Goal: Task Accomplishment & Management: Manage account settings

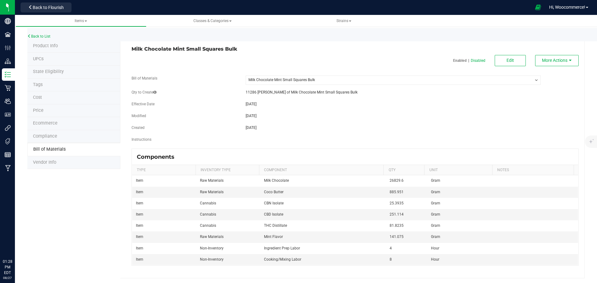
select select "232"
click at [44, 36] on link "Back to List" at bounding box center [38, 36] width 23 height 4
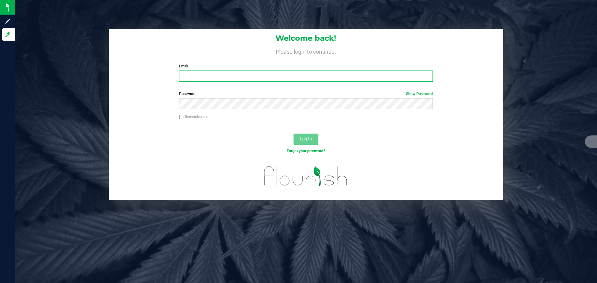
click at [213, 72] on input "Email" at bounding box center [305, 76] width 253 height 11
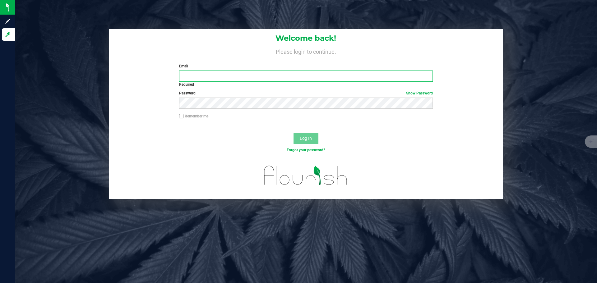
type input "[EMAIL_ADDRESS][DOMAIN_NAME]"
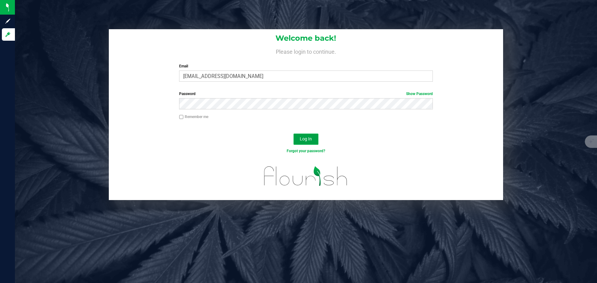
click at [304, 143] on button "Log In" at bounding box center [306, 139] width 25 height 11
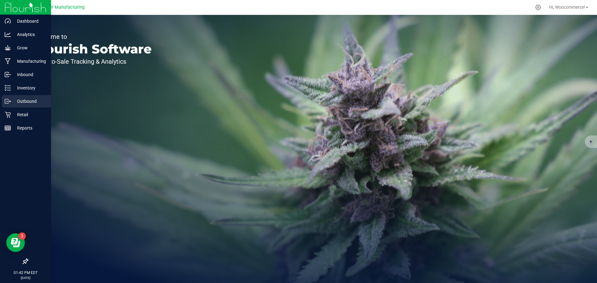
click at [12, 102] on p "Outbound" at bounding box center [29, 101] width 37 height 7
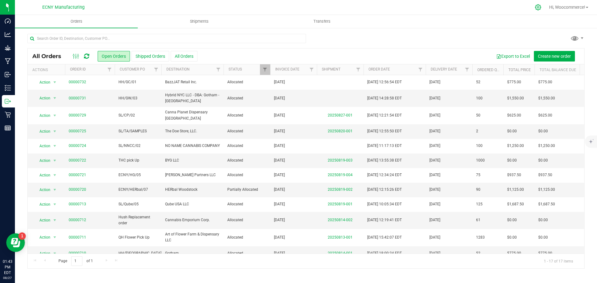
click at [531, 6] on div at bounding box center [539, 7] width 16 height 13
click at [536, 8] on icon at bounding box center [538, 7] width 6 height 6
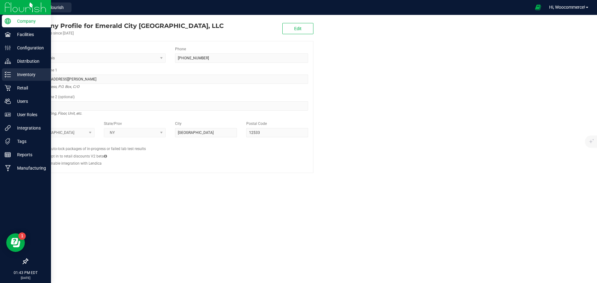
click at [10, 70] on div "Inventory" at bounding box center [26, 74] width 49 height 12
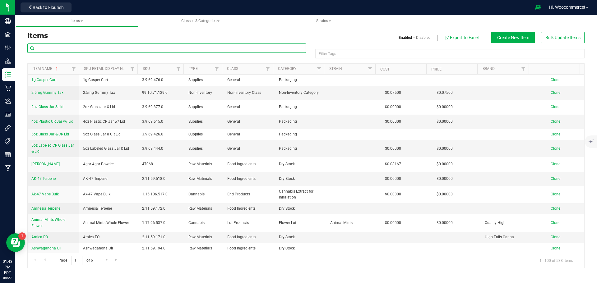
click at [64, 50] on input "text" at bounding box center [166, 48] width 279 height 9
type input "Caramel"
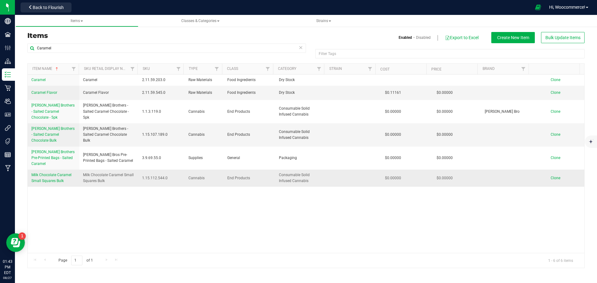
click at [45, 172] on link "Milk Chocolate Caramel Small Squares Bulk" at bounding box center [53, 178] width 44 height 12
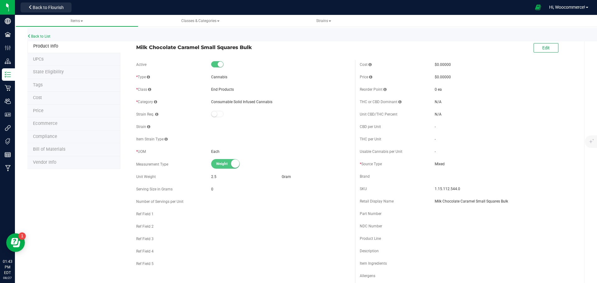
click at [51, 151] on span "Bill of Materials" at bounding box center [49, 149] width 32 height 5
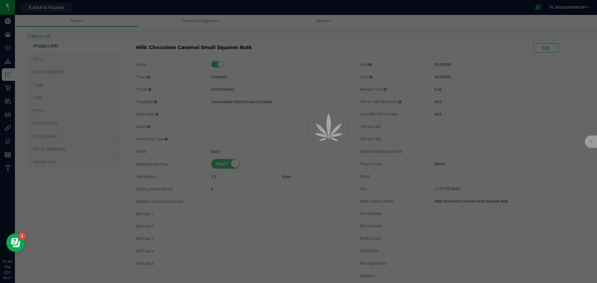
select select "233"
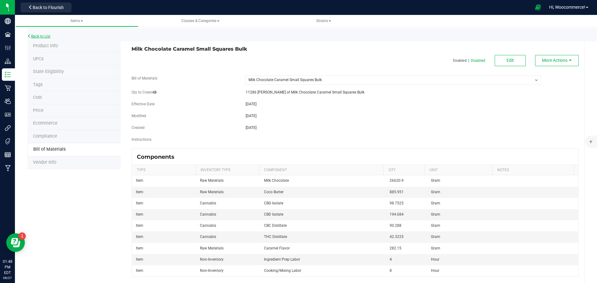
click at [39, 35] on link "Back to List" at bounding box center [38, 36] width 23 height 4
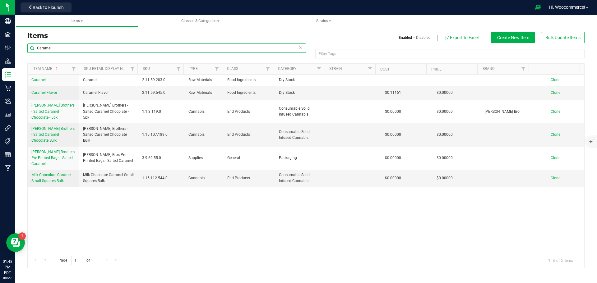
click at [96, 48] on input "Caramel" at bounding box center [166, 48] width 279 height 9
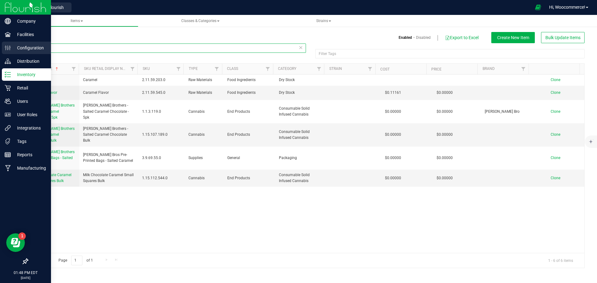
drag, startPoint x: 96, startPoint y: 48, endPoint x: 13, endPoint y: 51, distance: 82.8
click at [13, 51] on div "Company Facilities Configuration Distribution Inventory Retail Users User Roles…" at bounding box center [298, 141] width 597 height 283
type input "20pk"
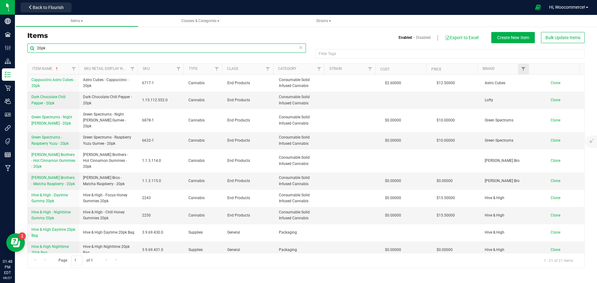
click at [528, 70] on div at bounding box center [528, 69] width 3 height 11
click at [525, 70] on span "Filter" at bounding box center [523, 69] width 5 height 5
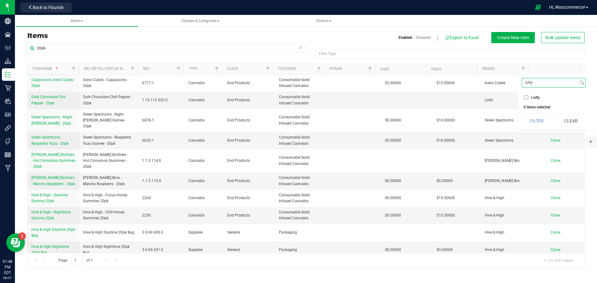
type input "lofty"
click at [541, 100] on li "Lofty" at bounding box center [554, 97] width 64 height 7
click at [529, 98] on label "Lofty" at bounding box center [532, 97] width 16 height 4
click at [528, 98] on input "Lofty" at bounding box center [526, 97] width 4 height 4
checkbox input "true"
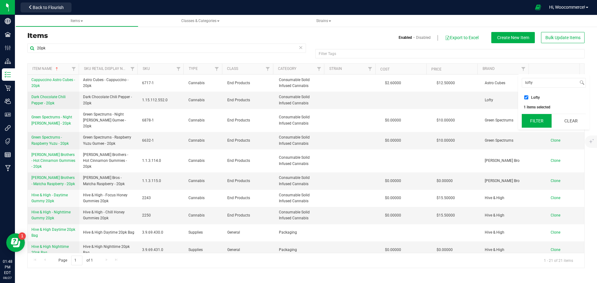
click at [533, 124] on button "Filter" at bounding box center [537, 121] width 30 height 14
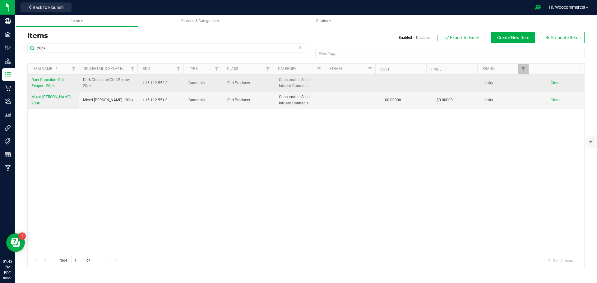
click at [552, 82] on span "Clone" at bounding box center [556, 83] width 10 height 4
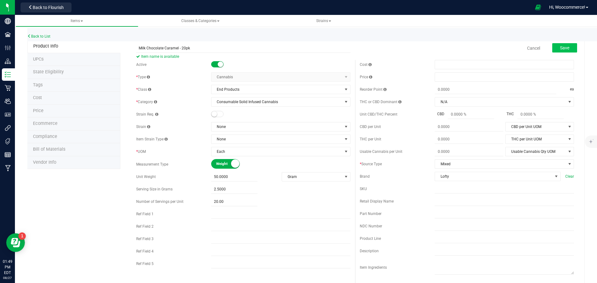
type input "Milk Chocolate Caramel - 20pk"
click at [561, 52] on button "Save" at bounding box center [564, 47] width 25 height 9
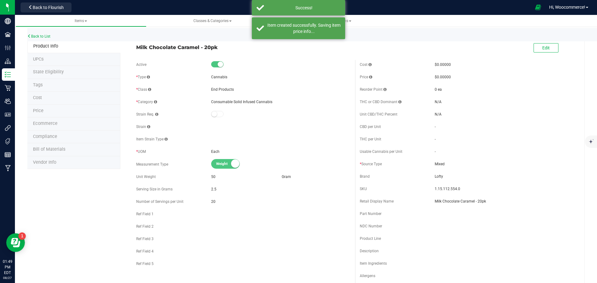
click at [55, 149] on span "Bill of Materials" at bounding box center [49, 149] width 32 height 5
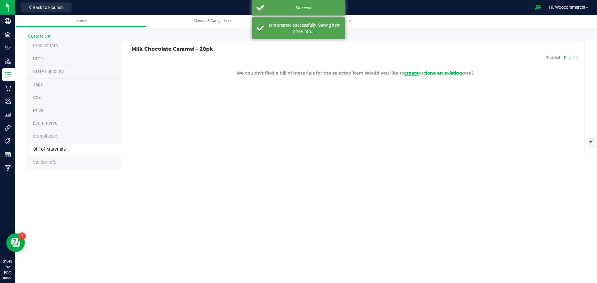
click at [412, 72] on span "create" at bounding box center [411, 73] width 15 height 6
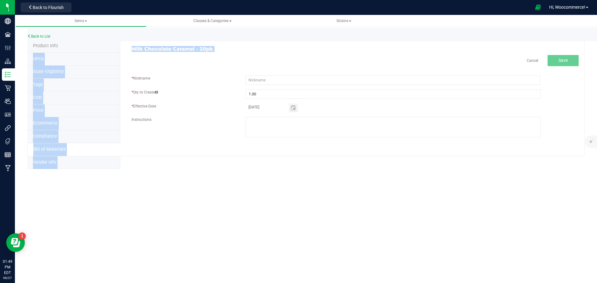
drag, startPoint x: 238, startPoint y: 52, endPoint x: 100, endPoint y: 49, distance: 137.8
click at [100, 49] on div "Product Info UPCs State Eligibility Tags Cost Price Ecommerce Compliance Bill o…" at bounding box center [305, 104] width 557 height 129
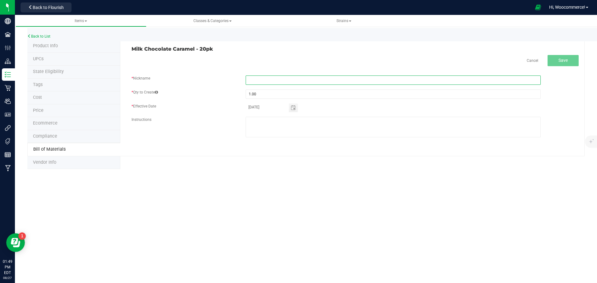
drag, startPoint x: 284, startPoint y: 77, endPoint x: 204, endPoint y: 50, distance: 84.0
click at [284, 77] on input "text" at bounding box center [393, 80] width 295 height 9
drag, startPoint x: 124, startPoint y: 53, endPoint x: 136, endPoint y: 51, distance: 12.4
click at [124, 53] on div "Milk Chocolate Caramel - 20pk Cancel Save * Nickname * Qty to Create 1.00 * Eff…" at bounding box center [352, 98] width 464 height 117
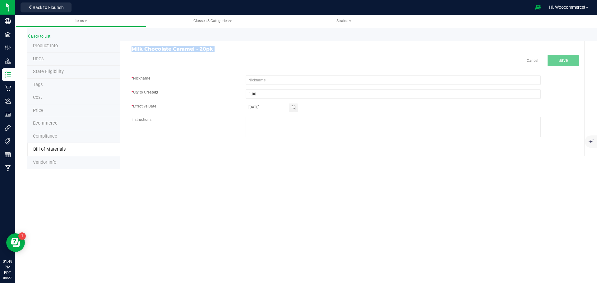
drag, startPoint x: 131, startPoint y: 49, endPoint x: 233, endPoint y: 58, distance: 102.1
click at [231, 57] on div "Milk Chocolate Caramel - 20pk Cancel Save * Nickname * Qty to Create 1.00 * Eff…" at bounding box center [352, 98] width 464 height 117
copy div "Milk Chocolate Caramel - 20pk Cancel"
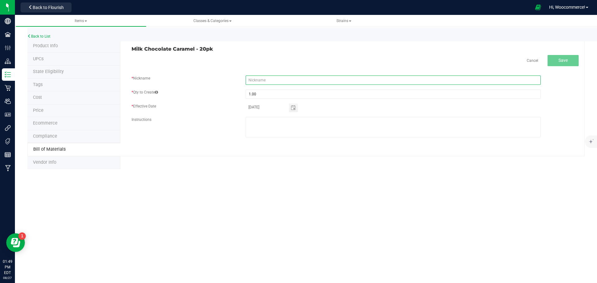
click at [263, 80] on input "text" at bounding box center [393, 80] width 295 height 9
paste input "Milk Chocolate Caramel - 20pk"
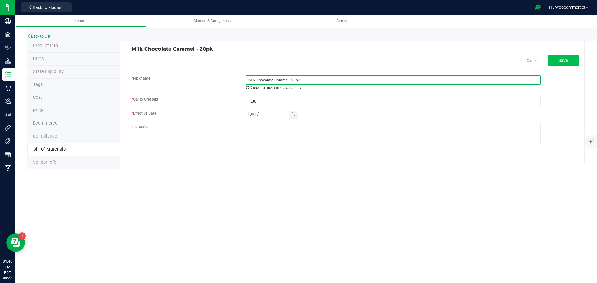
type input "Milk Chocolate Caramel - 20pk"
click at [561, 60] on span "Save" at bounding box center [563, 60] width 9 height 5
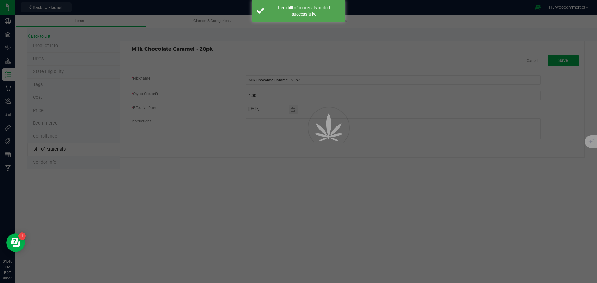
select select "238"
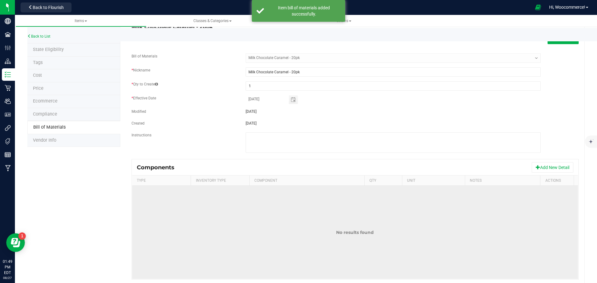
scroll to position [38, 0]
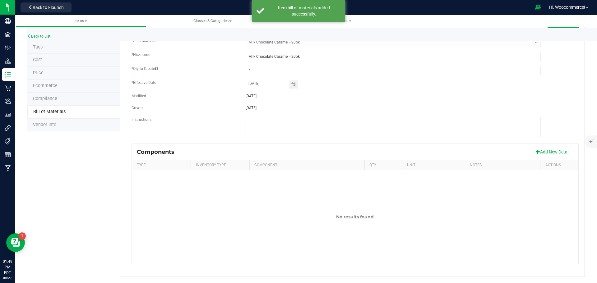
click at [551, 144] on div "Components Add New Detail" at bounding box center [355, 152] width 446 height 16
click at [549, 151] on button "Add New Detail" at bounding box center [553, 152] width 42 height 11
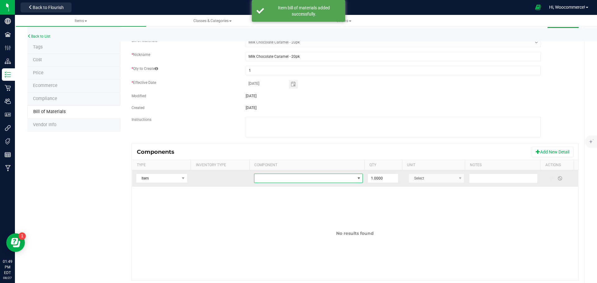
click at [356, 180] on span "NO DATA FOUND" at bounding box center [358, 178] width 5 height 5
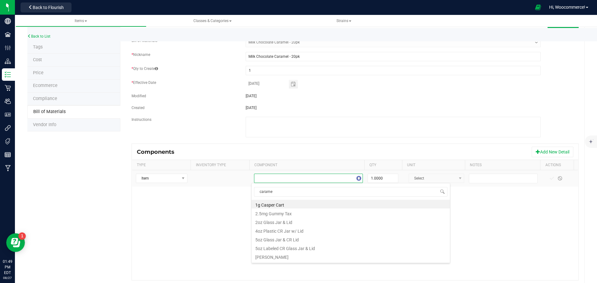
type input "caramel"
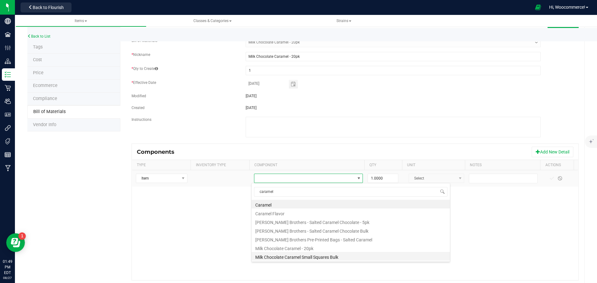
click at [291, 259] on li "Milk Chocolate Caramel Small Squares Bulk" at bounding box center [351, 256] width 198 height 9
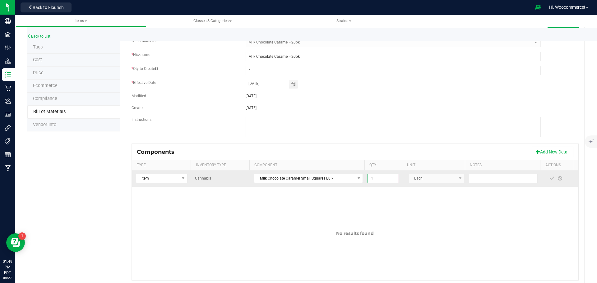
click at [387, 183] on input "1" at bounding box center [383, 178] width 30 height 9
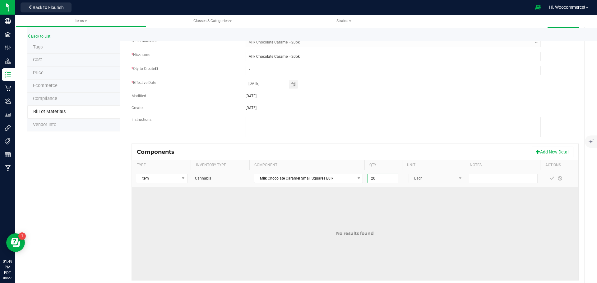
type input "20.0000"
click at [433, 202] on td "No results found" at bounding box center [355, 233] width 446 height 93
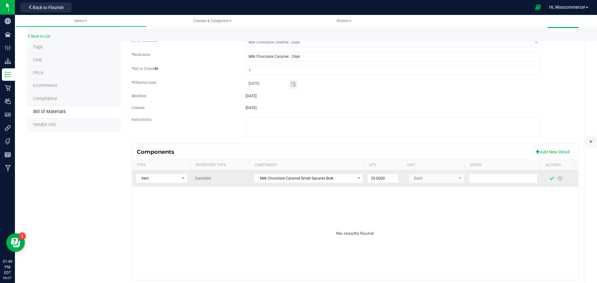
click at [549, 179] on span at bounding box center [551, 178] width 5 height 5
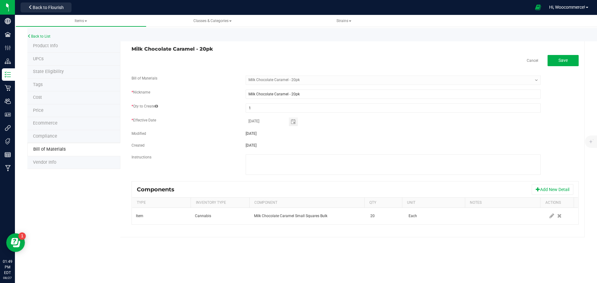
scroll to position [0, 0]
click at [541, 155] on div at bounding box center [393, 166] width 304 height 22
click at [548, 190] on button "Add New Detail" at bounding box center [553, 189] width 42 height 11
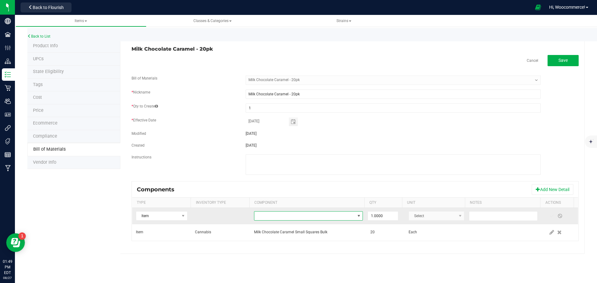
click at [314, 216] on span "NO DATA FOUND" at bounding box center [304, 216] width 100 height 9
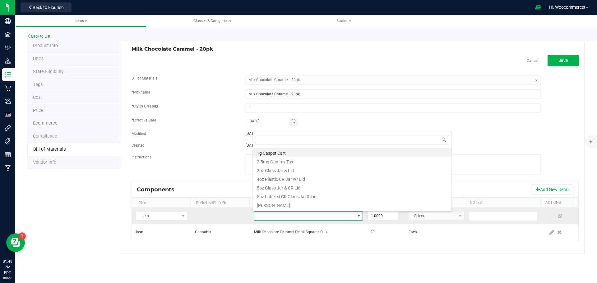
scroll to position [9, 106]
type input "cr34"
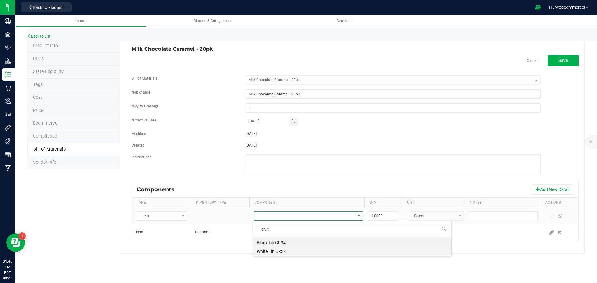
click at [290, 249] on li "White Tin CR34" at bounding box center [352, 250] width 198 height 9
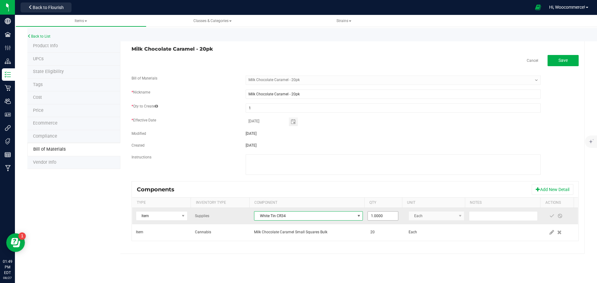
click at [393, 213] on span "1.0000" at bounding box center [383, 215] width 30 height 9
click at [549, 216] on span at bounding box center [551, 216] width 5 height 5
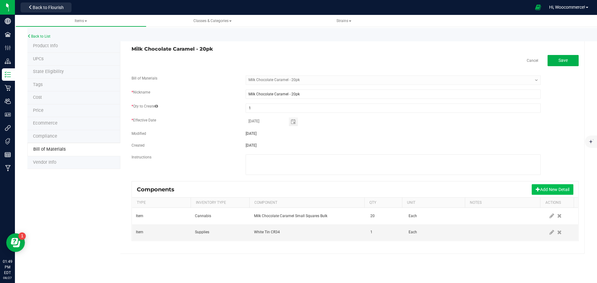
click at [544, 192] on button "Add New Detail" at bounding box center [553, 189] width 42 height 11
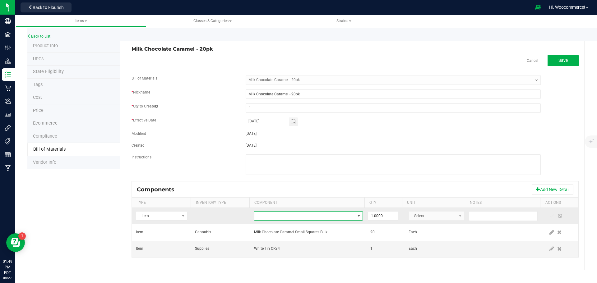
click at [316, 214] on span "NO DATA FOUND" at bounding box center [304, 216] width 100 height 9
type input "label,"
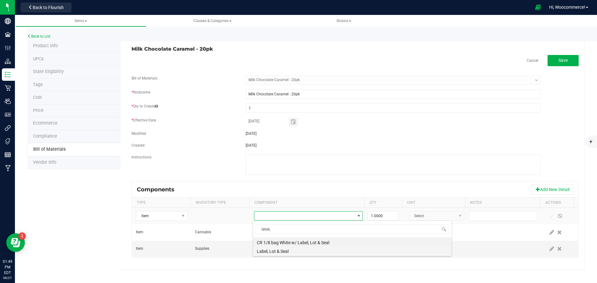
click at [296, 248] on li "Label, Lot & Seal" at bounding box center [352, 250] width 198 height 9
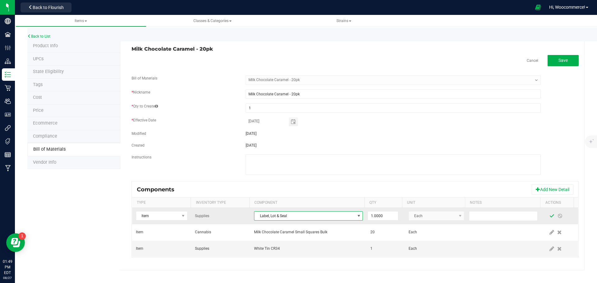
click at [549, 217] on span at bounding box center [551, 216] width 5 height 5
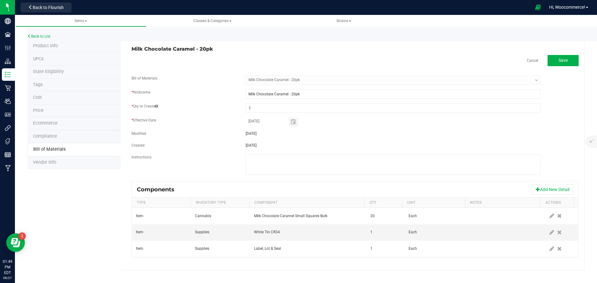
click at [548, 184] on div "Components Add New Detail" at bounding box center [355, 190] width 446 height 16
click at [541, 189] on button "Add New Detail" at bounding box center [553, 189] width 42 height 11
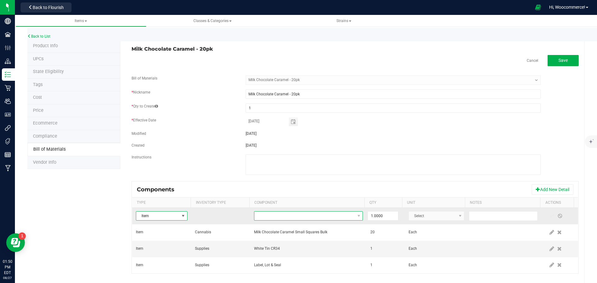
click at [286, 212] on span "NO DATA FOUND" at bounding box center [304, 216] width 100 height 9
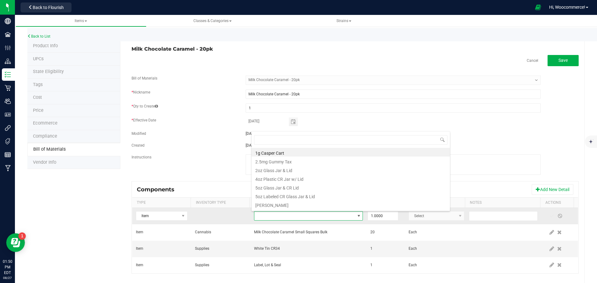
scroll to position [9, 106]
type input "labeling"
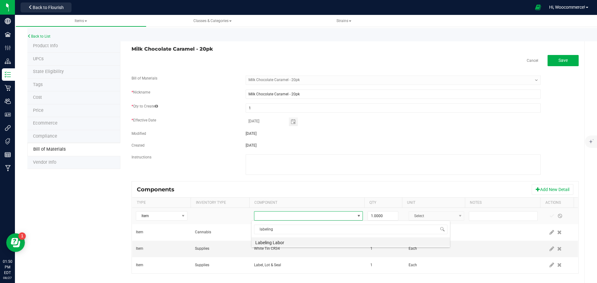
click at [290, 242] on li "Labeling Labor" at bounding box center [351, 242] width 198 height 9
click at [382, 217] on input "1" at bounding box center [383, 216] width 30 height 9
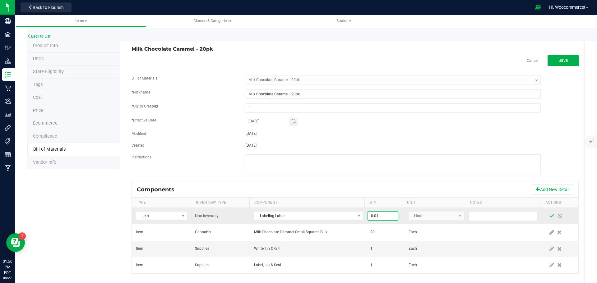
type input "0.0100"
click at [549, 216] on span at bounding box center [551, 216] width 5 height 5
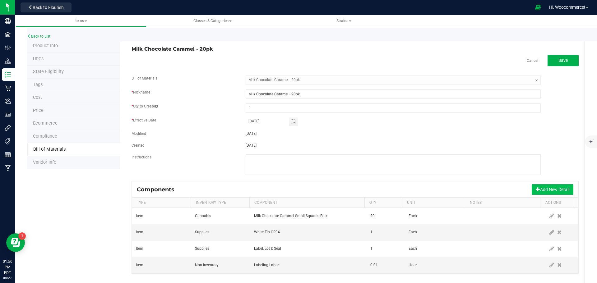
click at [536, 191] on span at bounding box center [538, 189] width 4 height 4
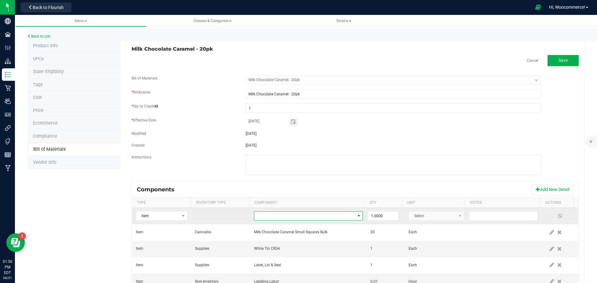
click at [316, 217] on span "NO DATA FOUND" at bounding box center [304, 216] width 100 height 9
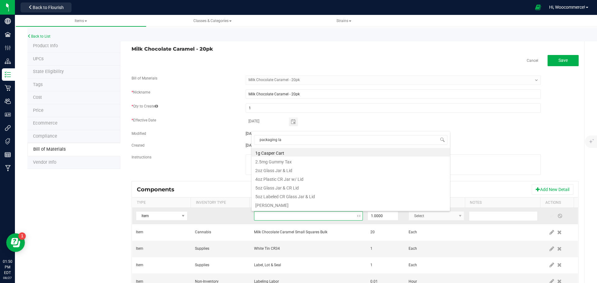
type input "packaging lab"
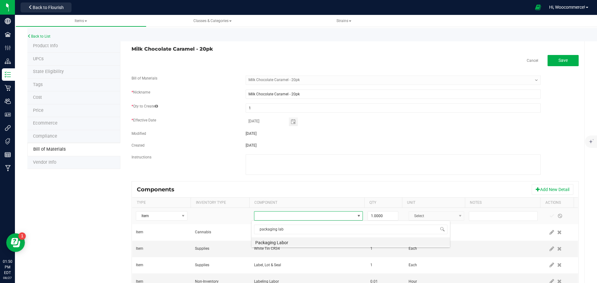
click at [280, 243] on li "Packaging Labor" at bounding box center [351, 242] width 198 height 9
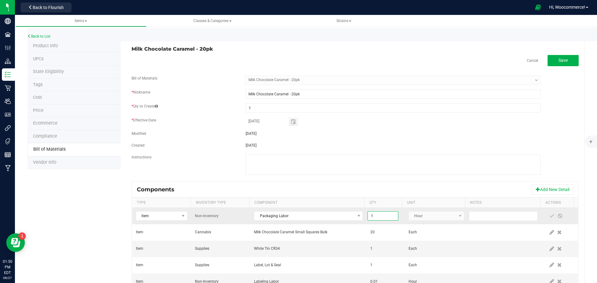
click at [369, 219] on input "1" at bounding box center [383, 216] width 30 height 9
type input "0.0100"
click at [549, 217] on span at bounding box center [551, 216] width 5 height 5
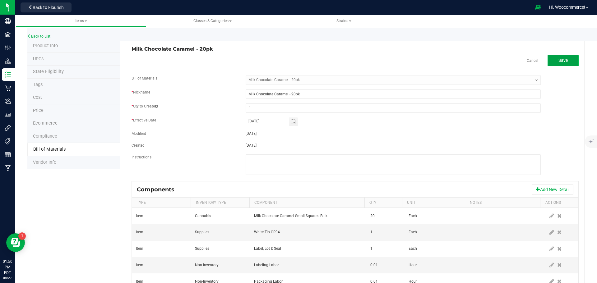
click at [548, 61] on button "Save" at bounding box center [563, 60] width 31 height 11
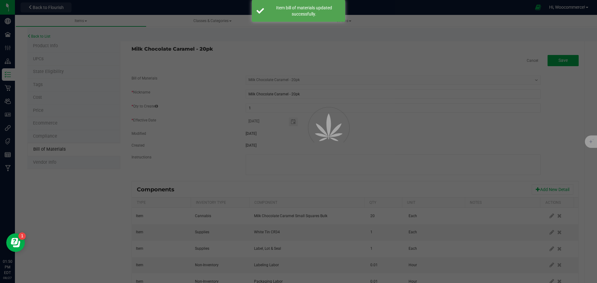
select select "238"
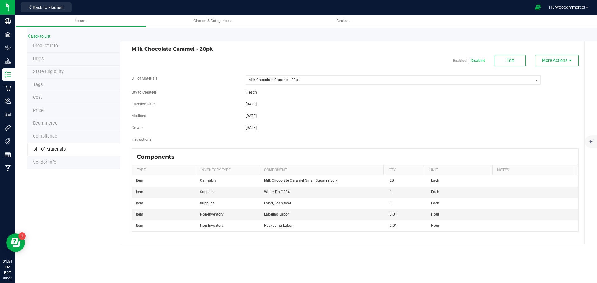
click at [510, 54] on div "Milk Chocolate Caramel - 20pk Enabled | Disabled Edit More Actions Bill of Mate…" at bounding box center [352, 142] width 464 height 205
click at [510, 59] on span "Edit" at bounding box center [510, 60] width 7 height 5
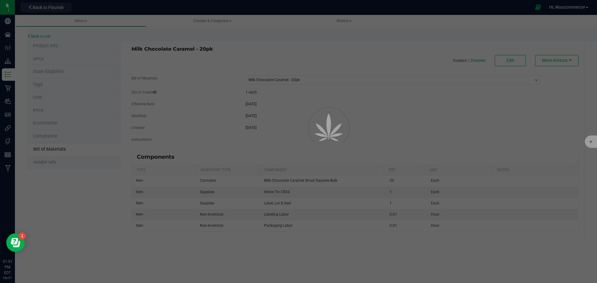
select select "238"
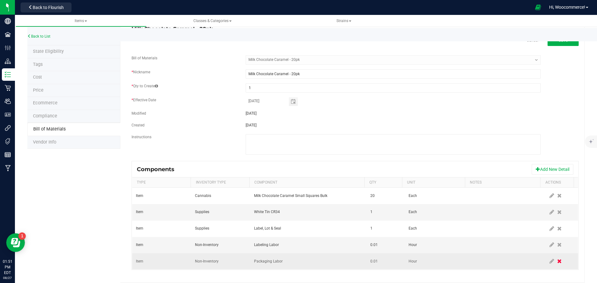
scroll to position [26, 0]
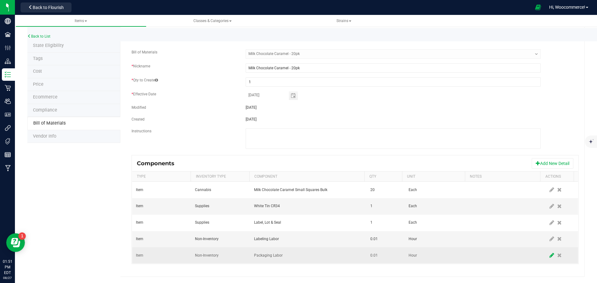
click at [548, 256] on span at bounding box center [552, 255] width 8 height 11
click at [375, 256] on input "0.01" at bounding box center [383, 255] width 30 height 9
type input "0.0150"
click at [549, 257] on span at bounding box center [551, 255] width 5 height 5
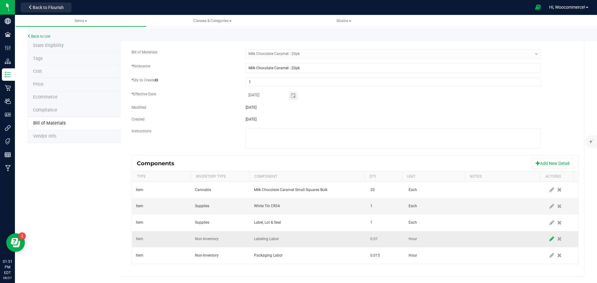
click at [549, 241] on icon at bounding box center [551, 239] width 5 height 6
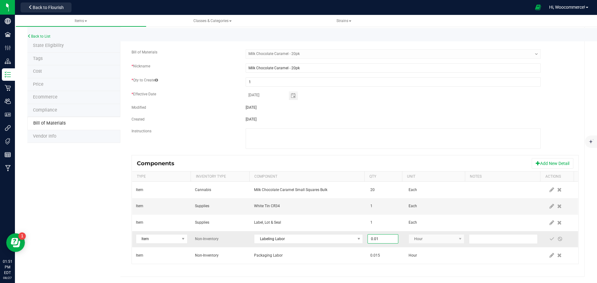
click at [387, 236] on input "0.01" at bounding box center [383, 239] width 30 height 9
type input "0.0200"
click at [549, 241] on span at bounding box center [551, 239] width 5 height 5
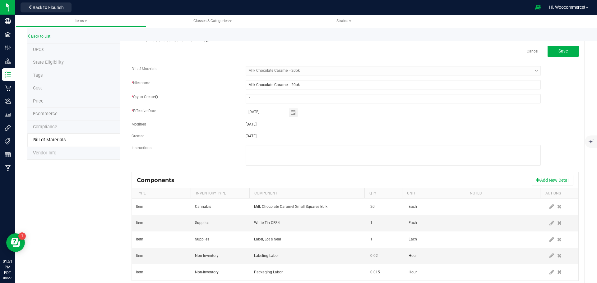
scroll to position [0, 0]
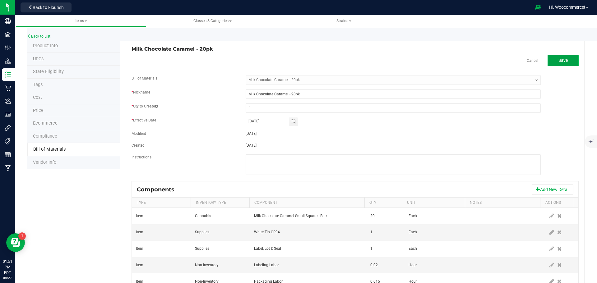
click at [549, 57] on button "Save" at bounding box center [563, 60] width 31 height 11
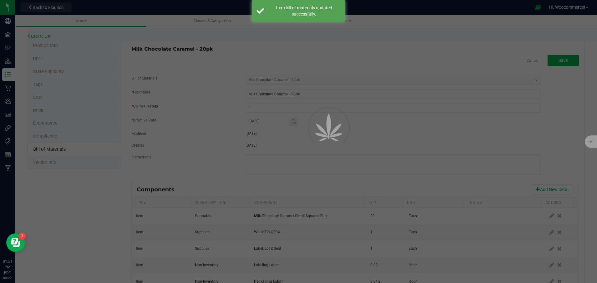
select select "238"
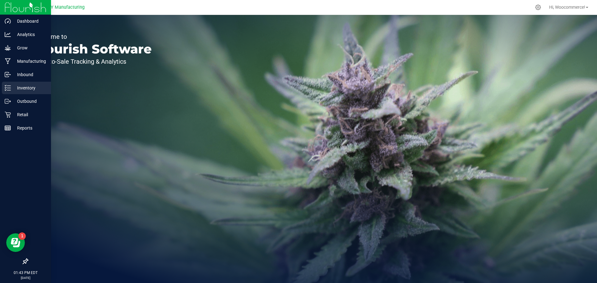
click at [8, 86] on icon at bounding box center [8, 88] width 6 height 6
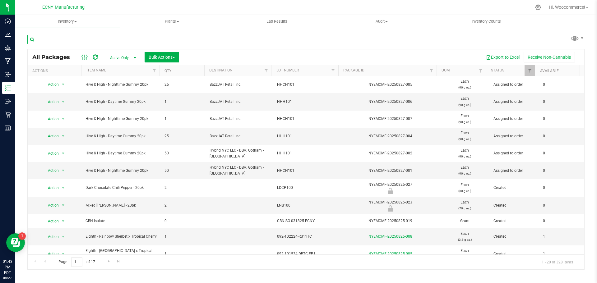
click at [76, 42] on input "text" at bounding box center [164, 39] width 274 height 9
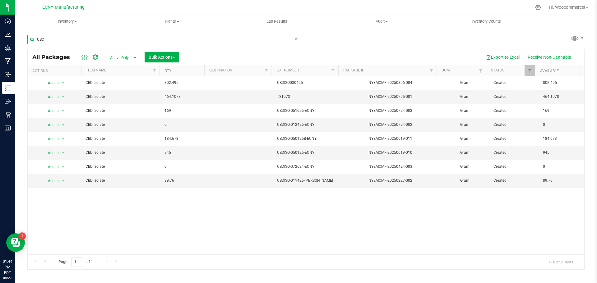
type input "CBC"
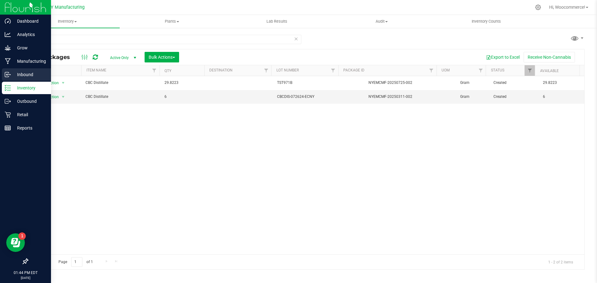
click at [11, 75] on p "Inbound" at bounding box center [29, 74] width 37 height 7
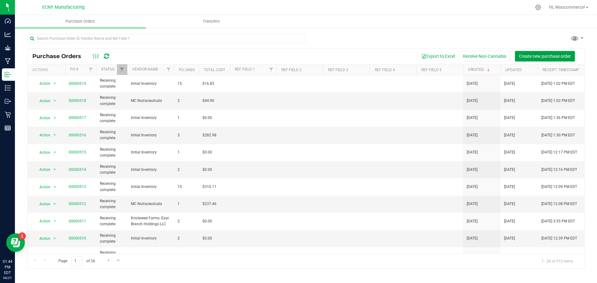
click at [519, 61] on button "Create new purchase order" at bounding box center [545, 56] width 60 height 11
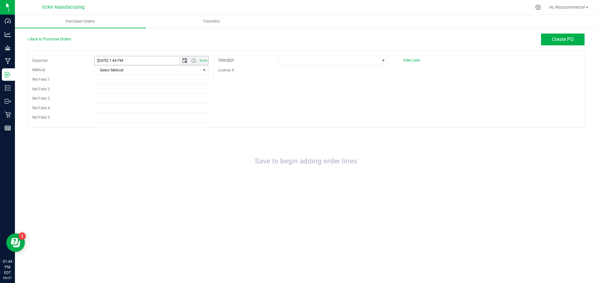
click at [182, 62] on span "Open the date view" at bounding box center [184, 60] width 5 height 5
click at [119, 105] on link "5" at bounding box center [118, 105] width 9 height 10
type input "8/5/2025 1:44 PM"
click at [276, 68] on div "License #" at bounding box center [303, 70] width 179 height 10
click at [289, 64] on span at bounding box center [328, 60] width 101 height 9
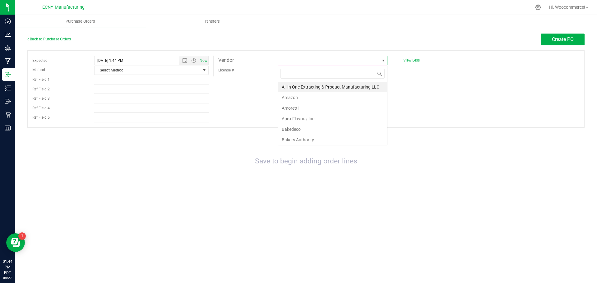
scroll to position [9, 110]
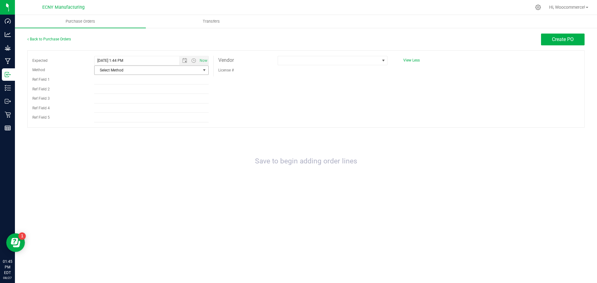
click at [201, 72] on span "select" at bounding box center [205, 70] width 8 height 9
click at [113, 93] on li "UPS" at bounding box center [152, 89] width 114 height 9
click at [281, 61] on span at bounding box center [328, 60] width 101 height 9
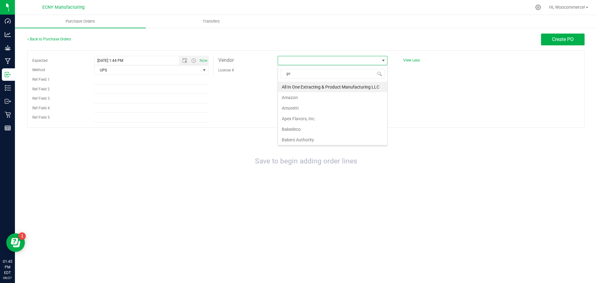
type input "gvb"
click at [293, 92] on li "GVB Bio Pharma" at bounding box center [332, 87] width 109 height 11
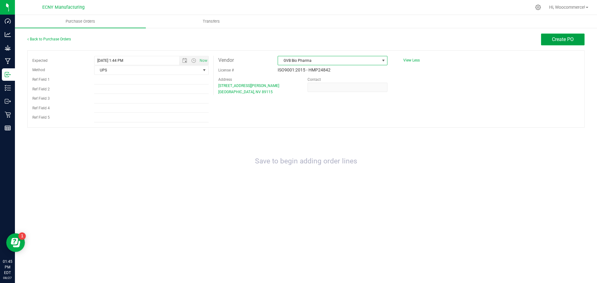
click at [559, 42] on span "Create PO" at bounding box center [563, 39] width 22 height 6
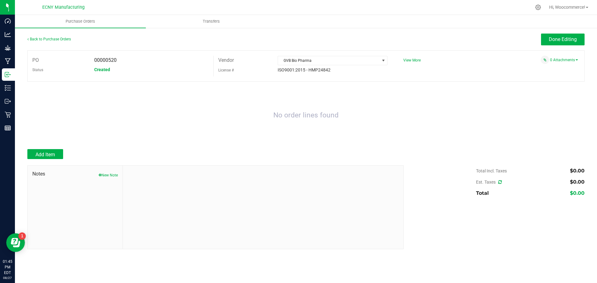
click at [66, 148] on div at bounding box center [305, 146] width 557 height 6
click at [58, 150] on button "Add Item" at bounding box center [45, 154] width 36 height 10
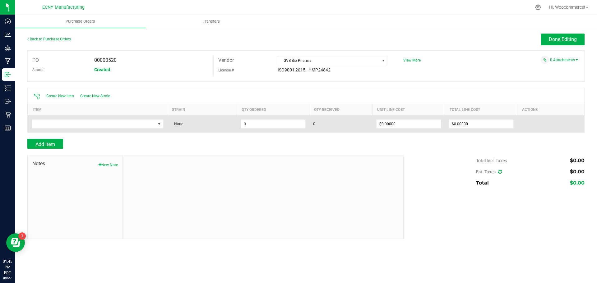
click at [94, 118] on td at bounding box center [97, 123] width 139 height 17
click at [74, 128] on td at bounding box center [97, 123] width 139 height 17
click at [74, 126] on span "NO DATA FOUND" at bounding box center [93, 124] width 123 height 9
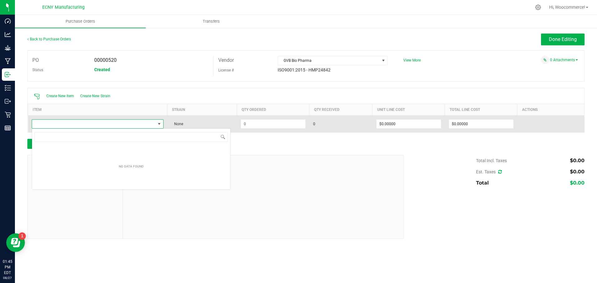
scroll to position [9, 132]
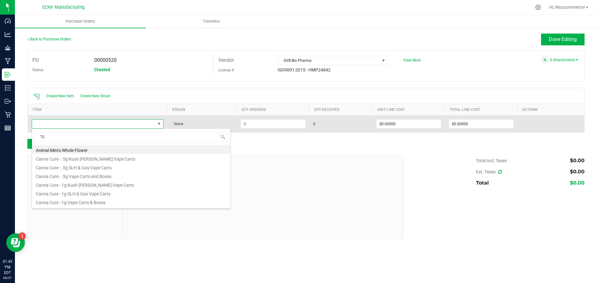
type input "T"
type input "CBC di"
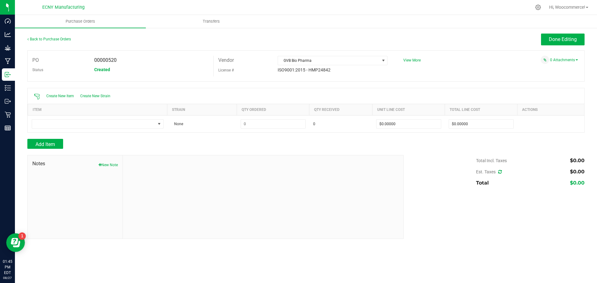
click at [51, 156] on div "Notes New Note" at bounding box center [75, 196] width 95 height 83
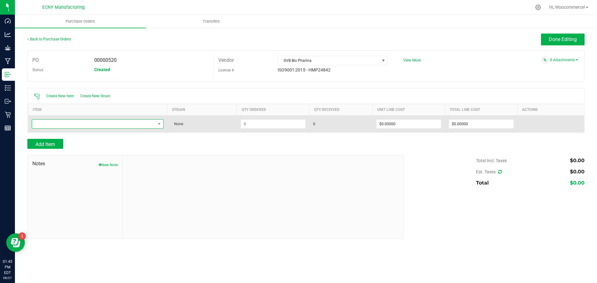
click at [64, 124] on span "NO DATA FOUND" at bounding box center [93, 124] width 123 height 9
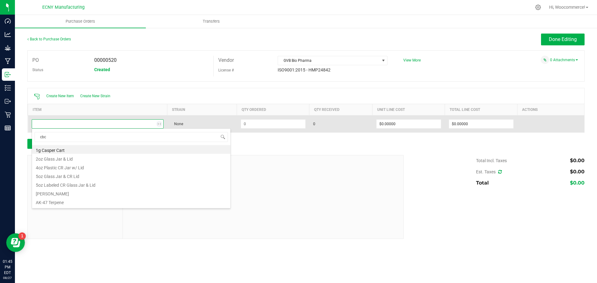
type input "cbc"
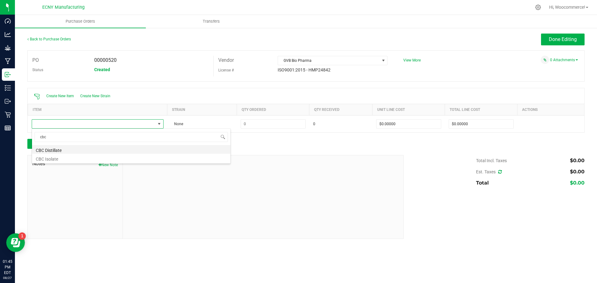
click at [45, 152] on li "CBC Distillate" at bounding box center [131, 149] width 198 height 9
type input "$5.50000"
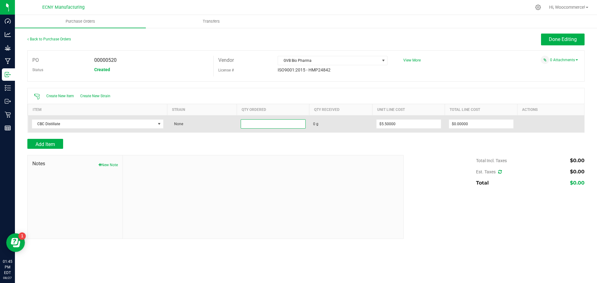
click at [255, 127] on input at bounding box center [273, 124] width 64 height 9
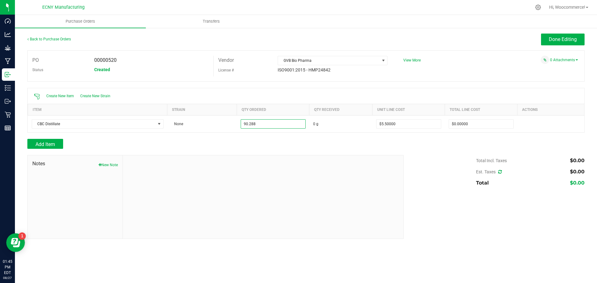
type input "90.2880 g"
click at [289, 133] on div at bounding box center [305, 136] width 557 height 6
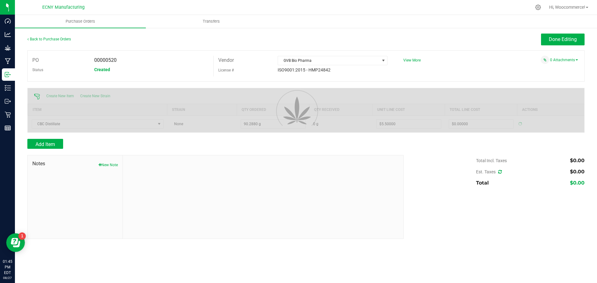
type input "$496.58400"
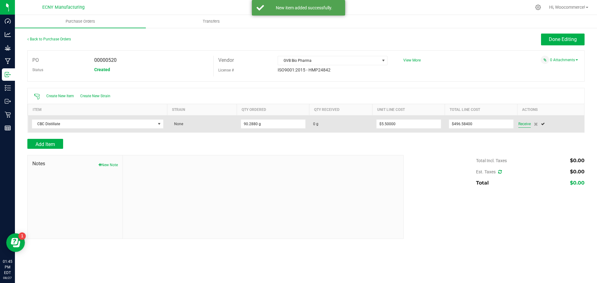
click at [526, 126] on span "Receive" at bounding box center [524, 123] width 12 height 7
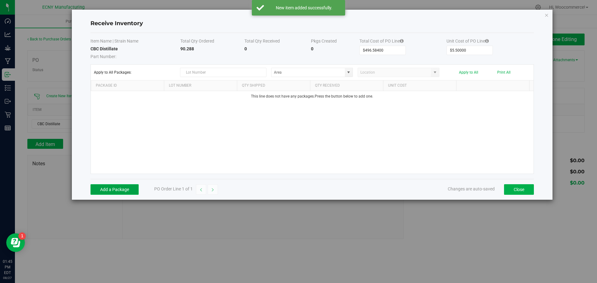
click at [104, 189] on button "Add a Package" at bounding box center [114, 189] width 48 height 11
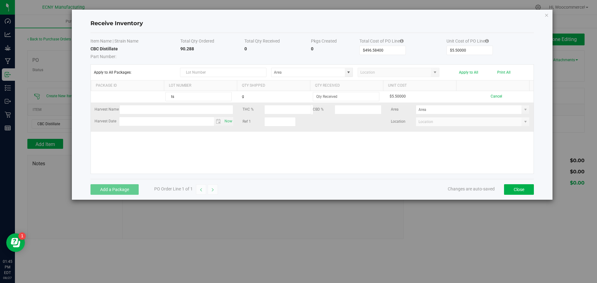
type input "t"
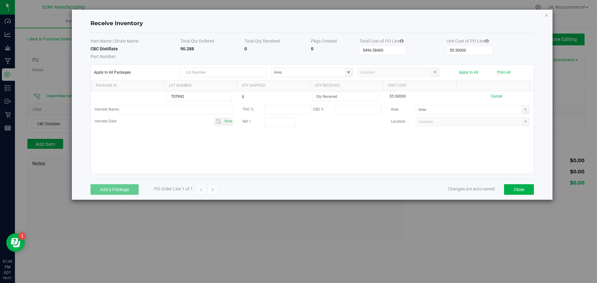
type input "TST992"
click at [192, 144] on div "TST992 g $5.50000 Cancel Harvest Name THC % CBD % Area Harvest Date Now Ref 1 L…" at bounding box center [312, 132] width 443 height 83
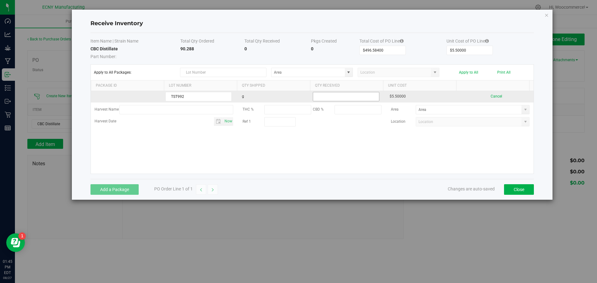
click at [329, 97] on input at bounding box center [346, 96] width 66 height 9
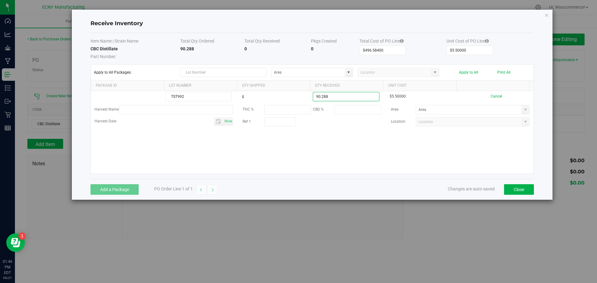
type input "90.2880 g"
click at [327, 142] on kendo-grid-list "TST992 g 90.2880 g $5.50000 Cancel Harvest Name THC % CBD % Area Harvest Date N…" at bounding box center [312, 132] width 443 height 83
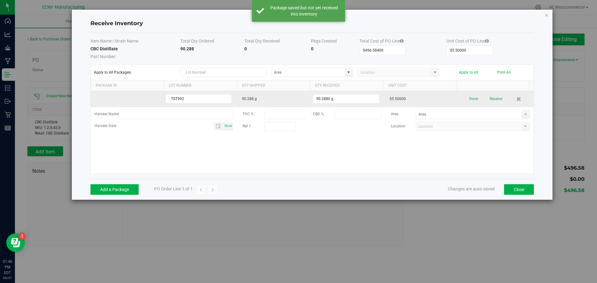
click at [481, 99] on div "Done Receive" at bounding box center [496, 99] width 66 height 11
click at [484, 100] on div "Done Receive" at bounding box center [496, 99] width 66 height 11
click at [490, 100] on button "Receive" at bounding box center [496, 99] width 12 height 11
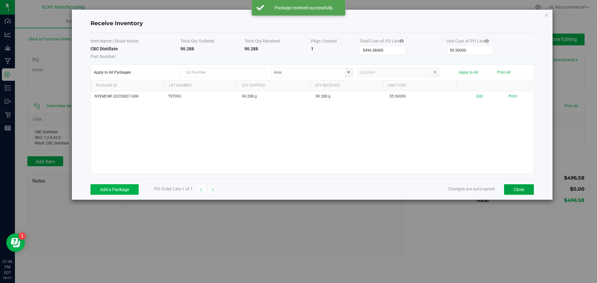
click at [520, 191] on button "Close" at bounding box center [519, 189] width 30 height 11
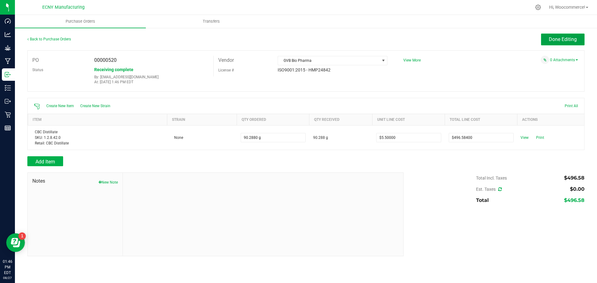
click at [557, 43] on button "Done Editing" at bounding box center [563, 40] width 44 height 12
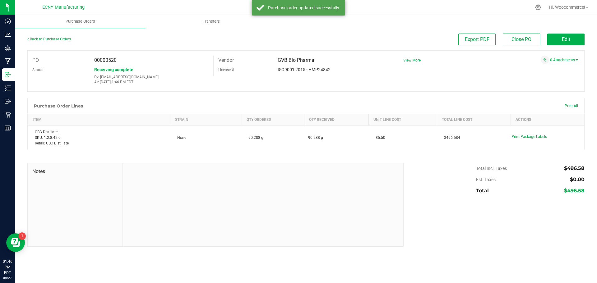
click at [66, 39] on link "Back to Purchase Orders" at bounding box center [49, 39] width 44 height 4
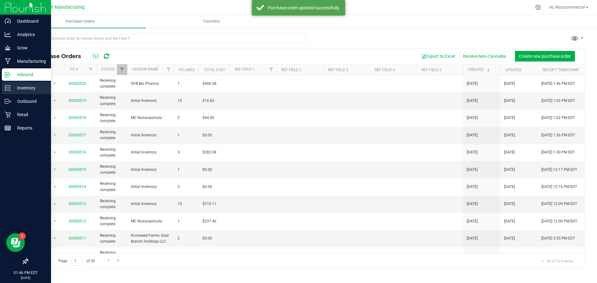
click at [5, 91] on icon at bounding box center [8, 88] width 6 height 6
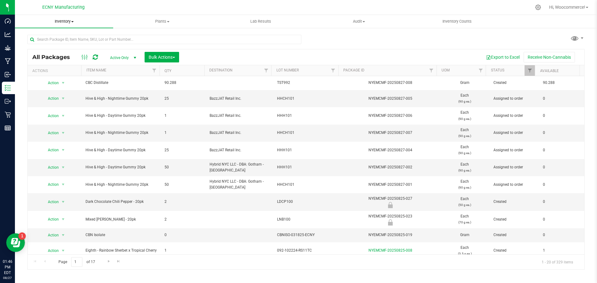
click at [59, 23] on span "Inventory" at bounding box center [64, 22] width 98 height 6
click at [58, 76] on span "From bill of materials" at bounding box center [43, 74] width 56 height 5
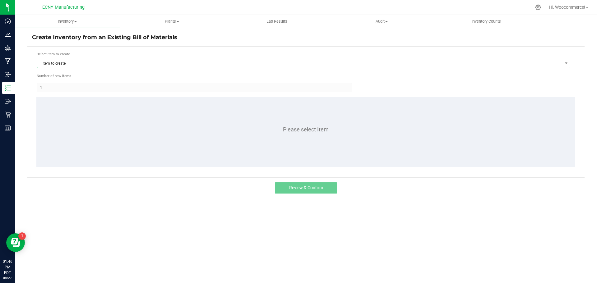
click at [63, 64] on span "Item to create" at bounding box center [299, 63] width 525 height 9
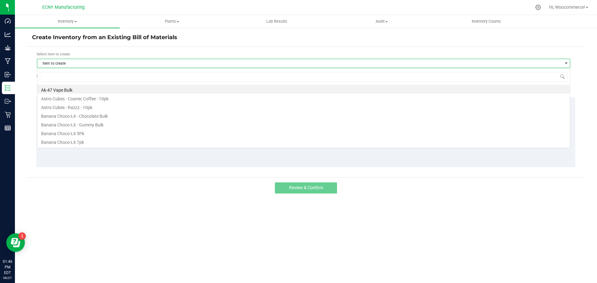
scroll to position [9, 533]
click at [63, 64] on span "Item to create" at bounding box center [299, 63] width 525 height 9
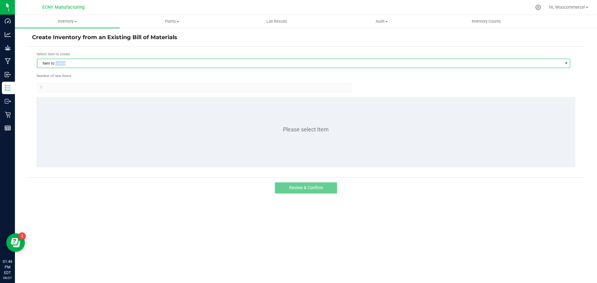
click at [80, 66] on span "Item to create" at bounding box center [299, 63] width 525 height 9
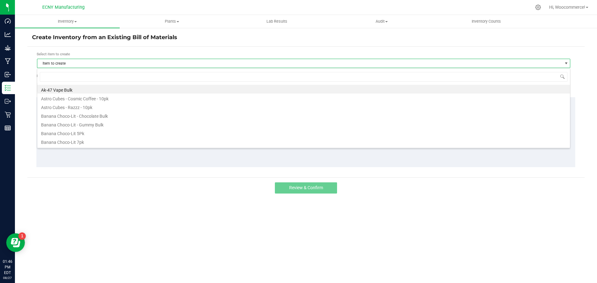
type input "x"
type input "[PERSON_NAME]"
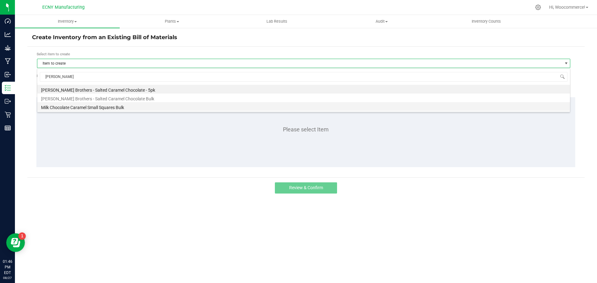
click at [61, 104] on li "Milk Chocolate Caramel Small Squares Bulk" at bounding box center [303, 106] width 533 height 9
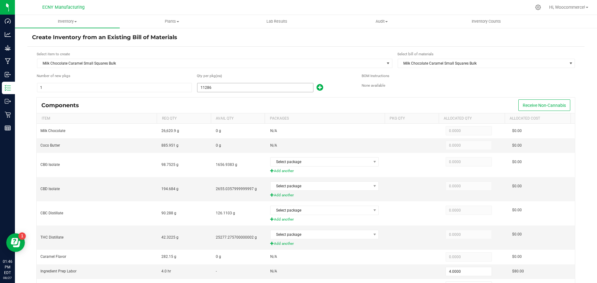
click at [215, 87] on input "11286" at bounding box center [255, 87] width 116 height 9
type input "11,286"
click at [481, 102] on div "Components Receive Non-Cannabis" at bounding box center [306, 106] width 538 height 16
click at [530, 100] on button "Receive Non-Cannabis" at bounding box center [544, 106] width 52 height 12
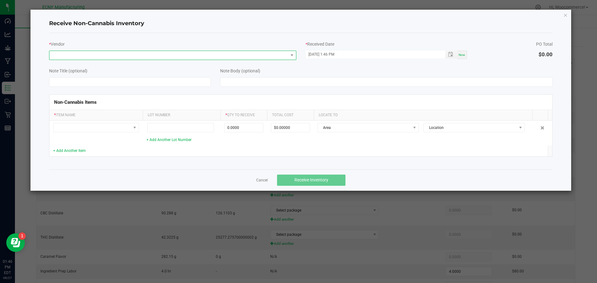
click at [180, 53] on span at bounding box center [168, 55] width 239 height 9
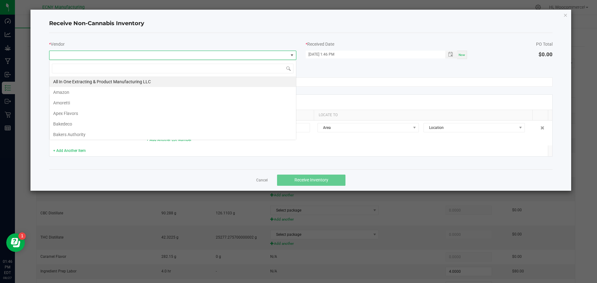
scroll to position [9, 247]
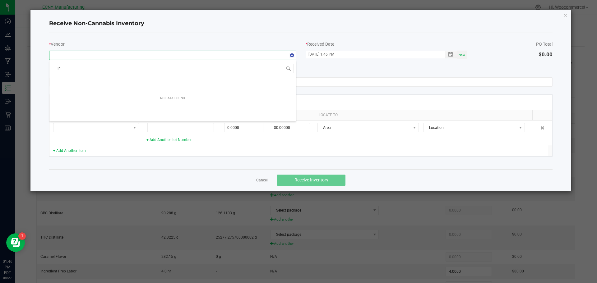
type input "init"
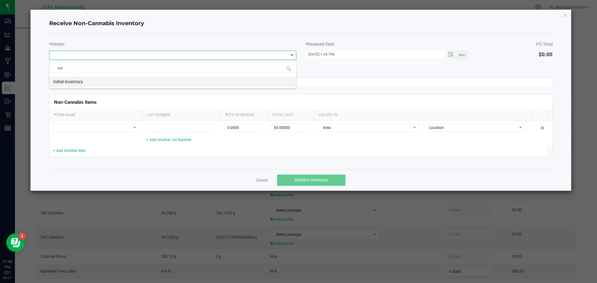
click at [188, 84] on li "Initial Inventory" at bounding box center [172, 82] width 247 height 11
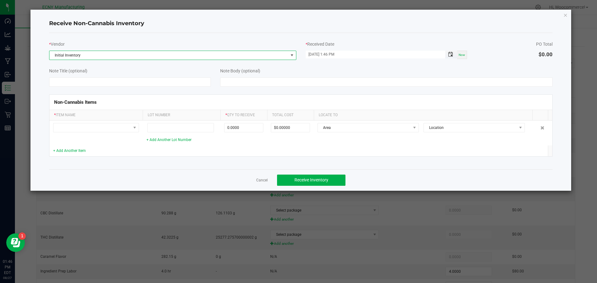
click at [451, 53] on span "Toggle popup" at bounding box center [450, 54] width 5 height 5
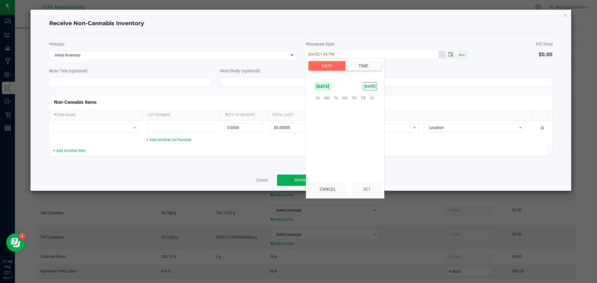
scroll to position [8, 0]
click at [367, 108] on span "1" at bounding box center [363, 108] width 9 height 10
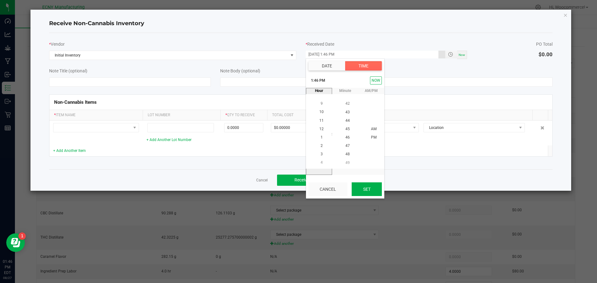
click at [366, 189] on button "Set" at bounding box center [367, 190] width 30 height 14
type input "08/01/2025 1:46 PM"
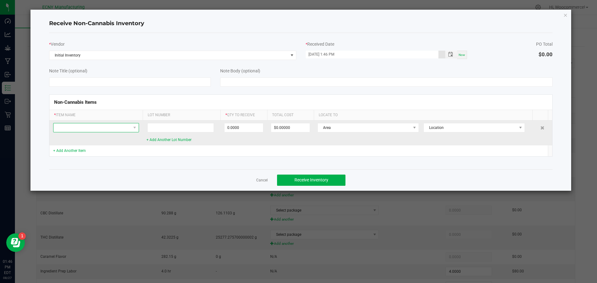
click at [123, 127] on span at bounding box center [91, 127] width 77 height 9
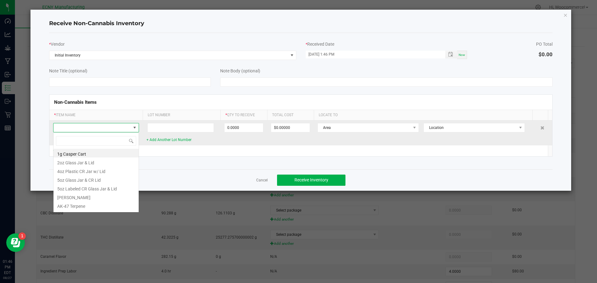
scroll to position [9, 86]
type input "milk choc"
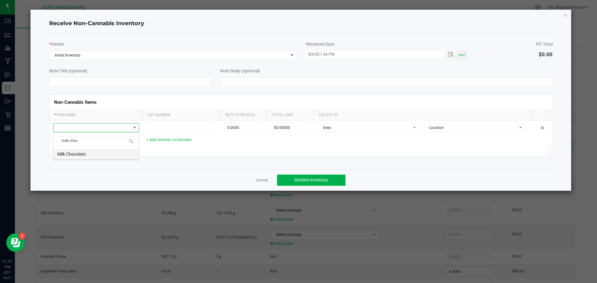
click at [110, 155] on li "Milk Chocolate" at bounding box center [95, 153] width 85 height 9
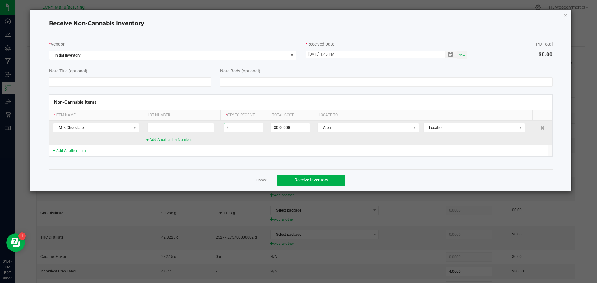
click at [241, 131] on input "0" at bounding box center [244, 127] width 39 height 9
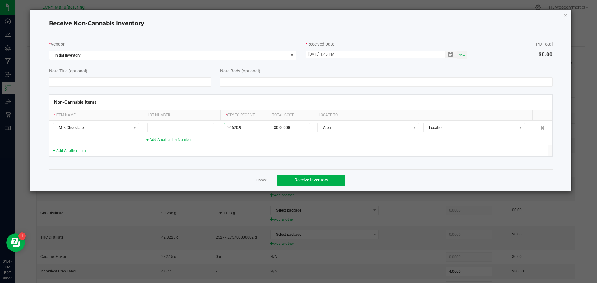
type input "26620.9000 g"
type input "$282.98017"
click at [234, 149] on td at bounding box center [243, 151] width 47 height 11
click at [68, 149] on link "+ Add Another Item" at bounding box center [69, 151] width 33 height 4
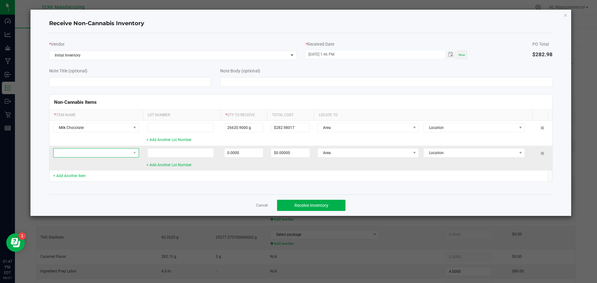
click at [70, 154] on span at bounding box center [91, 153] width 77 height 9
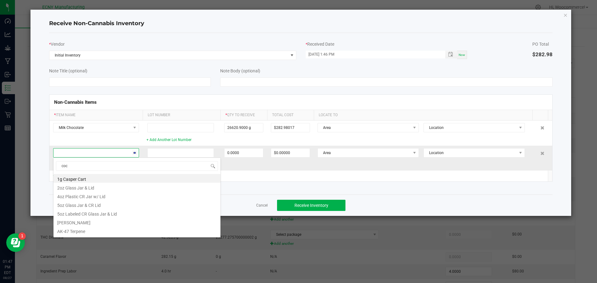
type input "coco"
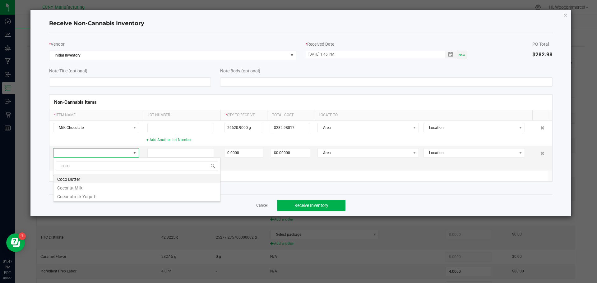
click at [74, 179] on li "Coco Butter" at bounding box center [136, 178] width 167 height 9
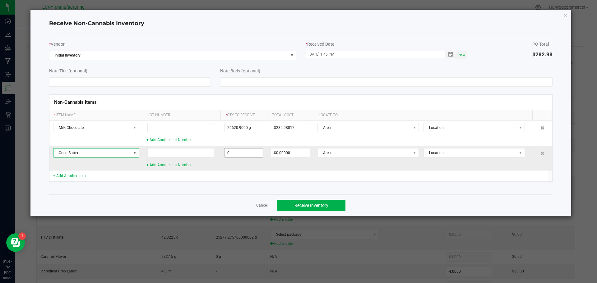
click at [253, 152] on input "0" at bounding box center [244, 153] width 39 height 9
type input "885.9510 g"
click at [246, 183] on div "Non-Cannabis Items * Item Name Lot Number * Qty to Receive Total Cost Locate To…" at bounding box center [300, 138] width 513 height 103
click at [67, 169] on td "Coco Butter" at bounding box center [95, 158] width 93 height 25
click at [69, 178] on link "+ Add Another Item" at bounding box center [69, 176] width 33 height 4
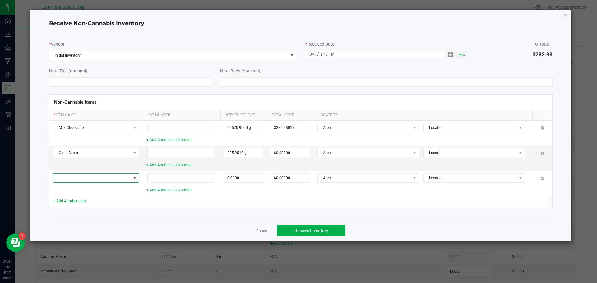
click at [69, 178] on span at bounding box center [91, 178] width 77 height 9
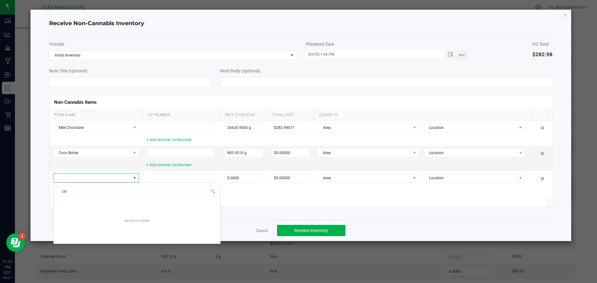
type input "cara"
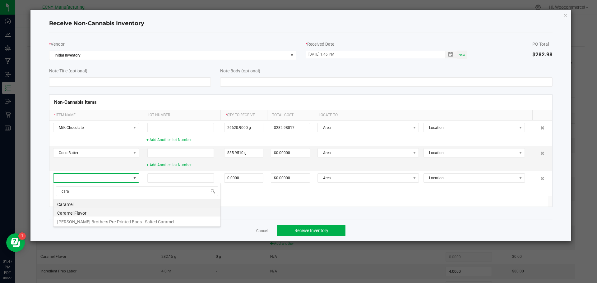
click at [72, 214] on li "Caramel Flavor" at bounding box center [136, 212] width 167 height 9
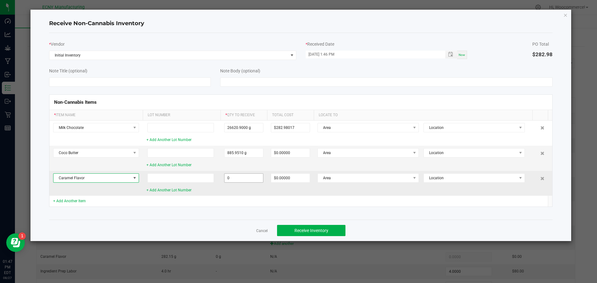
click at [254, 179] on input "0" at bounding box center [244, 178] width 39 height 9
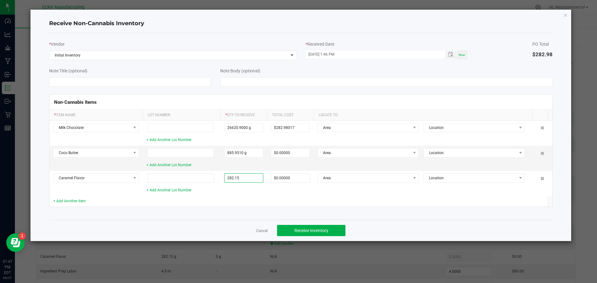
type input "282.1500 g"
type input "$31.49076"
click at [242, 198] on td at bounding box center [243, 201] width 47 height 11
click at [312, 226] on button "Receive Inventory" at bounding box center [311, 230] width 68 height 11
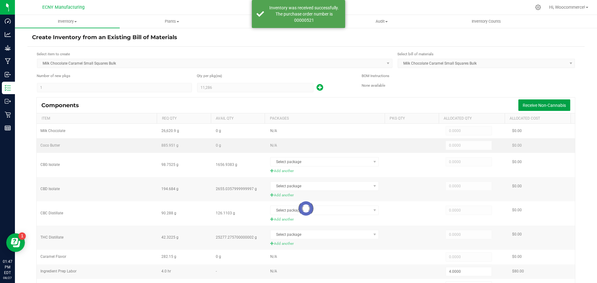
type input "26,620.9000"
type input "885.9510"
type input "282.1500"
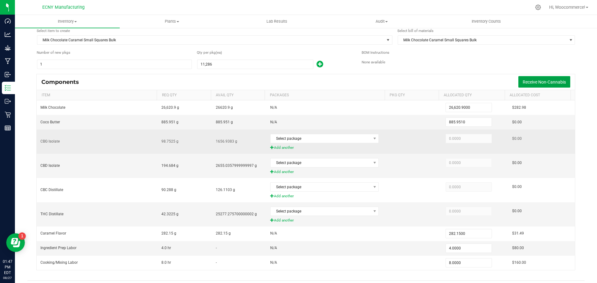
scroll to position [42, 0]
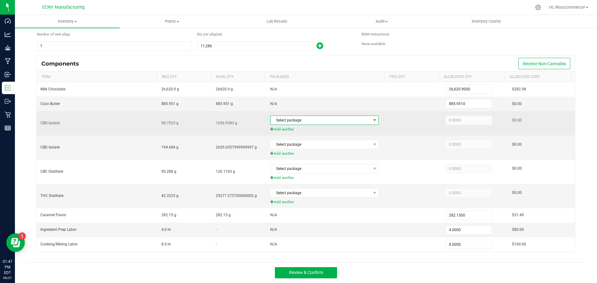
click at [372, 118] on span at bounding box center [374, 120] width 5 height 5
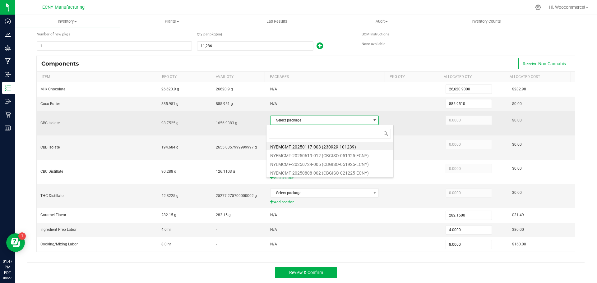
scroll to position [9, 106]
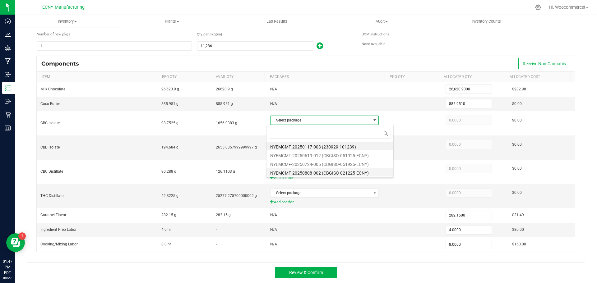
click at [369, 175] on li "NYEMCMF-20250808-002 (CBGISO-021225-ECNY)" at bounding box center [330, 172] width 127 height 9
type input "98.7525"
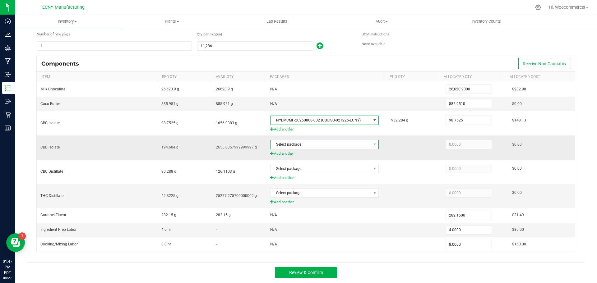
click at [340, 147] on span "Select package" at bounding box center [321, 144] width 100 height 9
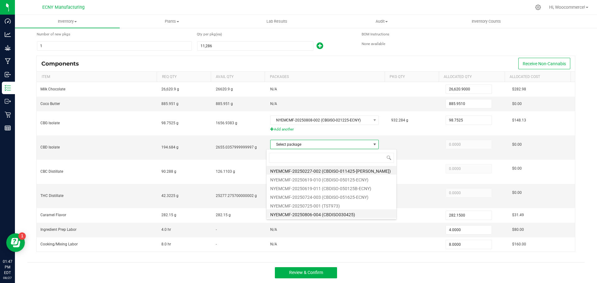
click at [359, 214] on li "NYEMCMF-20250806-004 (CBDISO030425)" at bounding box center [332, 214] width 130 height 9
type input "194.6840"
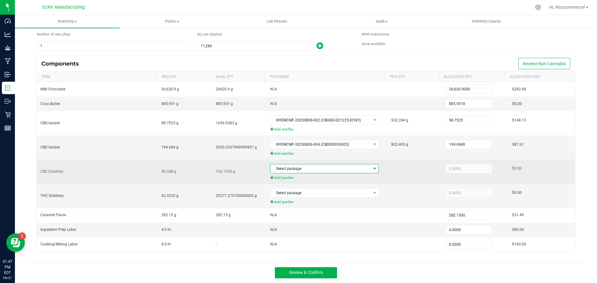
click at [313, 170] on span "Select package" at bounding box center [321, 169] width 100 height 9
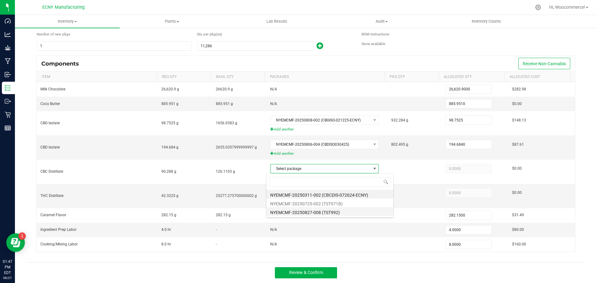
click at [361, 211] on li "NYEMCMF-20250827-008 (TST992)" at bounding box center [330, 211] width 127 height 9
type input "90.2880"
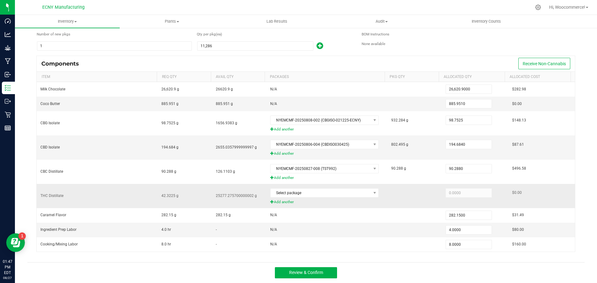
click at [349, 184] on td "Select package Add another" at bounding box center [327, 196] width 121 height 24
click at [350, 193] on span "Select package" at bounding box center [321, 193] width 100 height 9
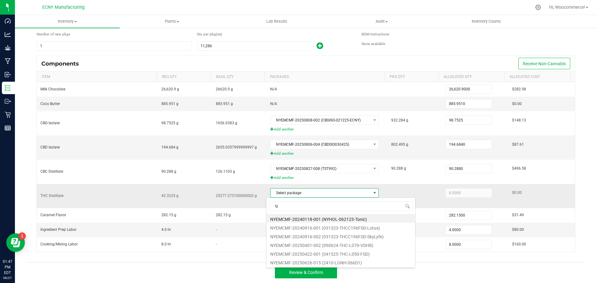
type input "lgn"
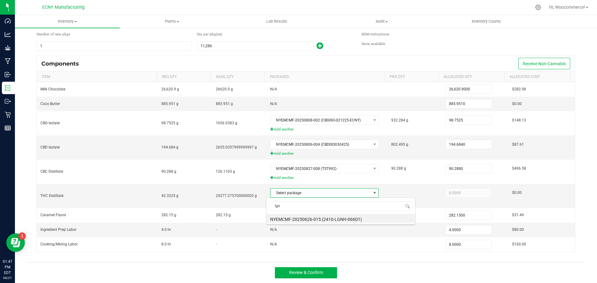
click at [359, 223] on div "lgn NYEMCMF-20250626-015 (2410-LGNH-066D1)" at bounding box center [340, 211] width 149 height 27
click at [359, 222] on li "NYEMCMF-20250626-015 (2410-LGNH-066D1)" at bounding box center [341, 218] width 149 height 9
type input "42.3225"
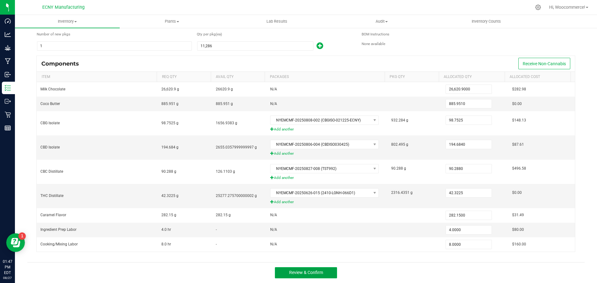
click at [280, 271] on button "Review & Confirm" at bounding box center [306, 272] width 62 height 11
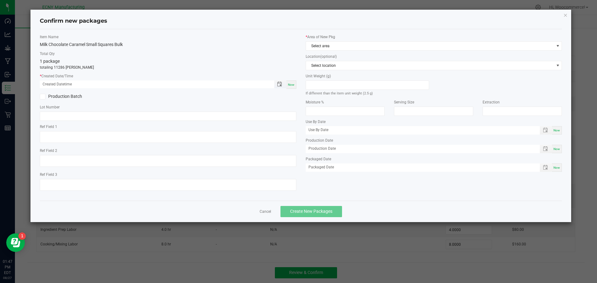
click at [277, 84] on span "Toggle popup" at bounding box center [279, 84] width 11 height 5
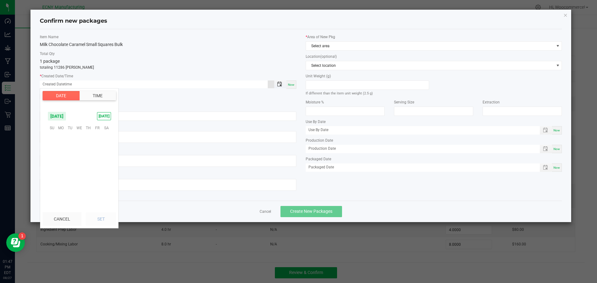
scroll to position [100787, 0]
click at [70, 159] on span "12" at bounding box center [70, 157] width 9 height 10
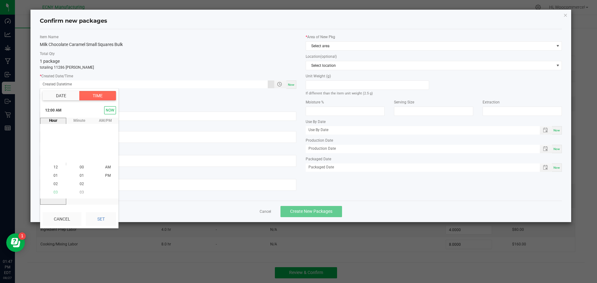
click at [54, 194] on span "03" at bounding box center [55, 193] width 4 height 4
click at [53, 185] on span "05" at bounding box center [55, 184] width 4 height 4
click at [106, 222] on button "Set" at bounding box center [101, 219] width 30 height 14
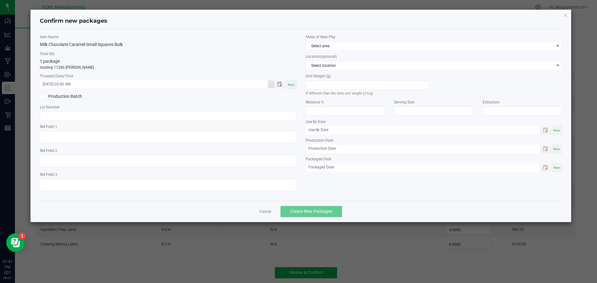
click at [118, 126] on label "Ref Field 1" at bounding box center [168, 127] width 257 height 6
click at [86, 81] on input "08/12/2025 05:00 AM" at bounding box center [154, 85] width 228 height 8
type input "08/12/2025 05:00 PM"
click at [83, 118] on input "text" at bounding box center [168, 116] width 257 height 9
type input "LMCC100"
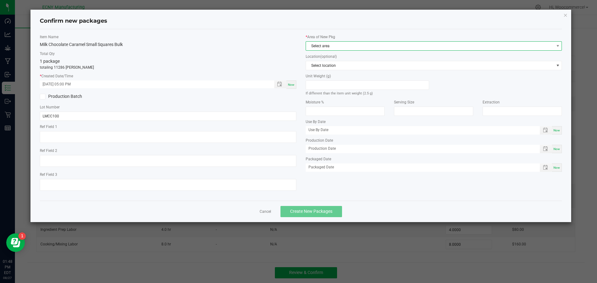
click at [322, 47] on span "Select area" at bounding box center [430, 46] width 248 height 9
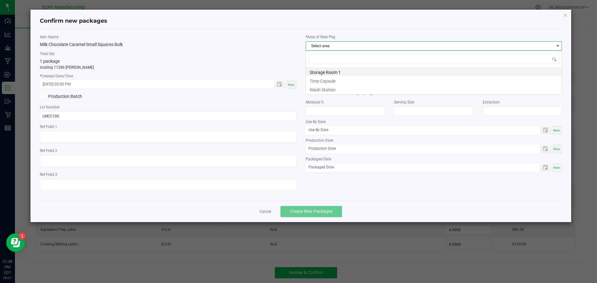
scroll to position [9, 257]
click at [328, 76] on li "Storage Room 1" at bounding box center [434, 71] width 256 height 9
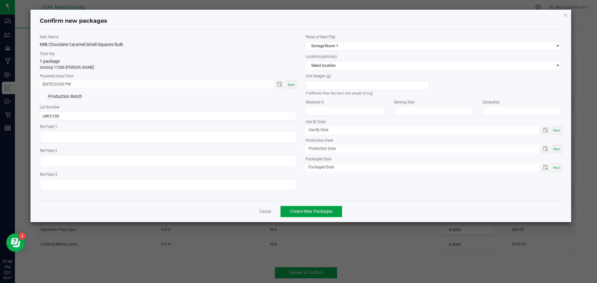
click at [316, 207] on button "Create New Packages" at bounding box center [312, 211] width 62 height 11
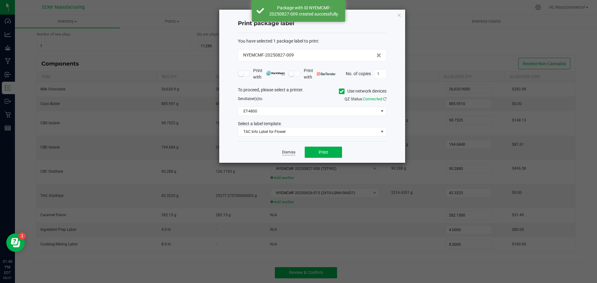
click at [290, 150] on link "Dismiss" at bounding box center [288, 152] width 13 height 5
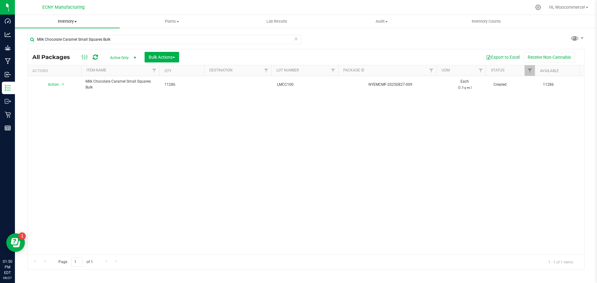
click at [67, 17] on uib-tab-heading "Inventory All packages All inventory Waste log Create inventory" at bounding box center [67, 21] width 105 height 13
click at [57, 74] on span "From bill of materials" at bounding box center [43, 74] width 56 height 5
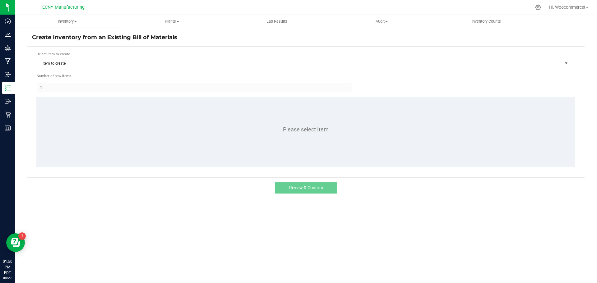
click at [53, 68] on div "Item to create" at bounding box center [304, 63] width 534 height 10
click at [55, 66] on span "Item to create" at bounding box center [299, 63] width 525 height 9
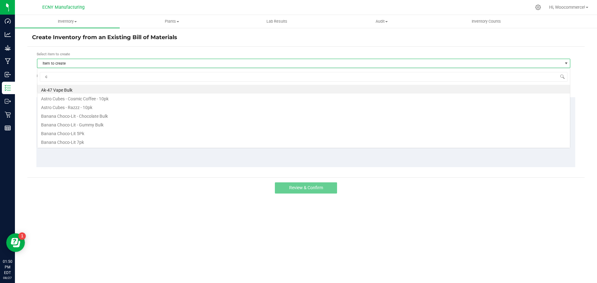
scroll to position [9, 533]
type input "[PERSON_NAME]"
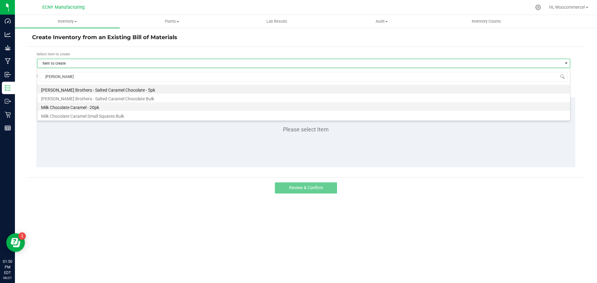
click at [89, 109] on li "Milk Chocolate Caramel - 20pk" at bounding box center [303, 106] width 533 height 9
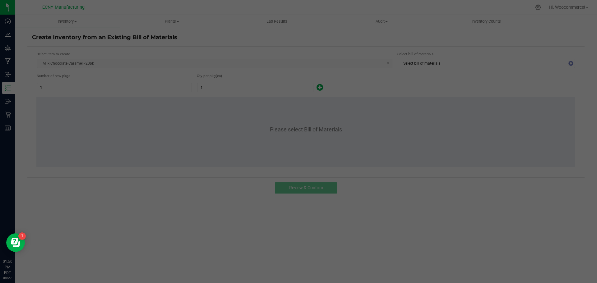
click at [266, 135] on div at bounding box center [298, 141] width 597 height 283
drag, startPoint x: 184, startPoint y: 104, endPoint x: 147, endPoint y: 60, distance: 57.2
click at [183, 103] on div at bounding box center [298, 141] width 597 height 283
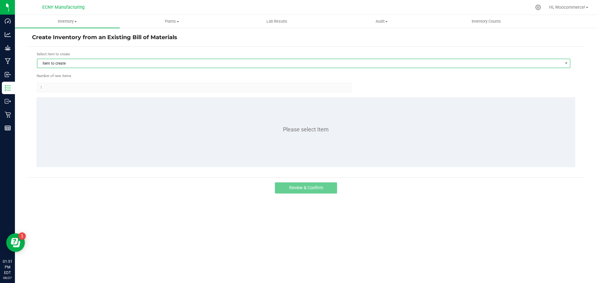
click at [81, 64] on span "Item to create" at bounding box center [299, 63] width 525 height 9
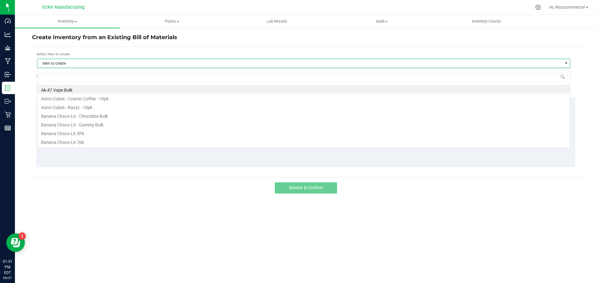
scroll to position [9, 533]
type input "carame"
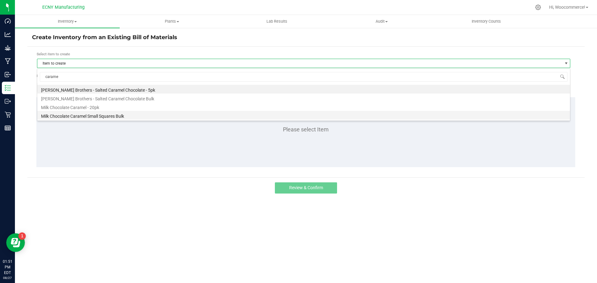
click at [84, 111] on li "Milk Chocolate Caramel Small Squares Bulk" at bounding box center [303, 115] width 533 height 9
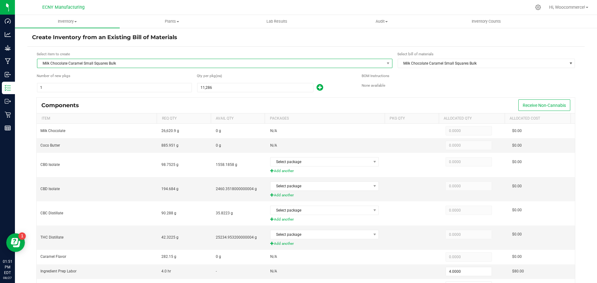
click at [86, 63] on span "Milk Chocolate Caramel Small Squares Bulk" at bounding box center [210, 63] width 347 height 9
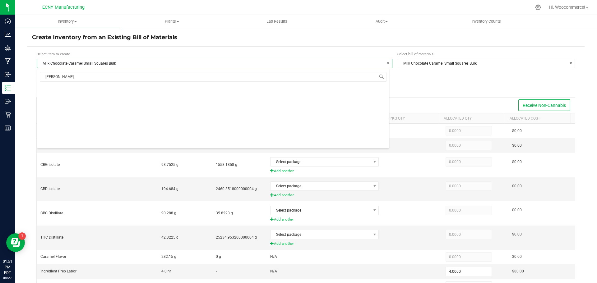
type input "carame"
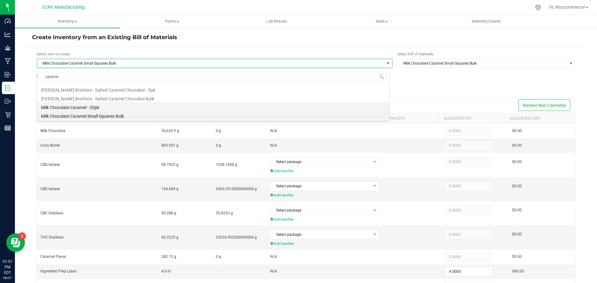
click at [91, 104] on li "Milk Chocolate Caramel - 20pk" at bounding box center [213, 106] width 352 height 9
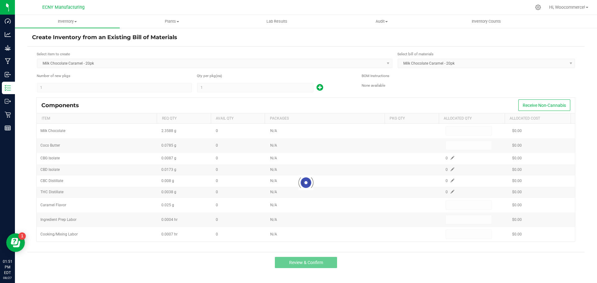
type input "1"
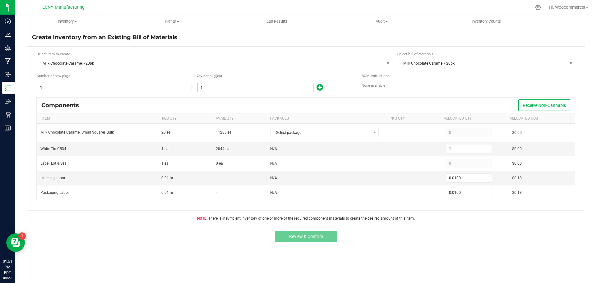
click at [279, 83] on input "1" at bounding box center [255, 87] width 116 height 9
type input "5"
type input "0.0500"
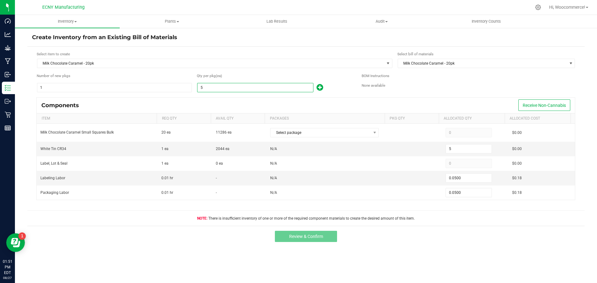
type input "55"
type input "0.5500"
type input "556"
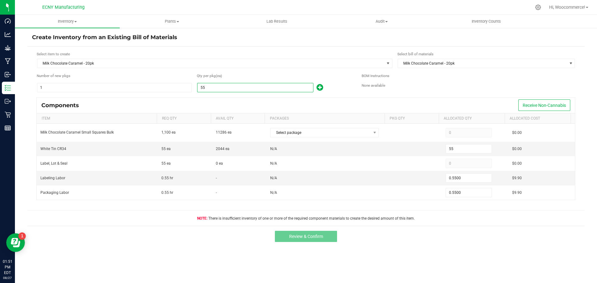
type input "556"
type input "5.5600"
type input "556"
click at [427, 176] on td at bounding box center [414, 178] width 54 height 15
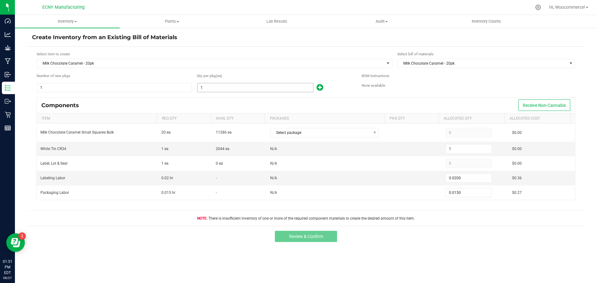
click at [214, 85] on input "1" at bounding box center [255, 87] width 116 height 9
type input "5"
type input "0.1000"
type input "0.0750"
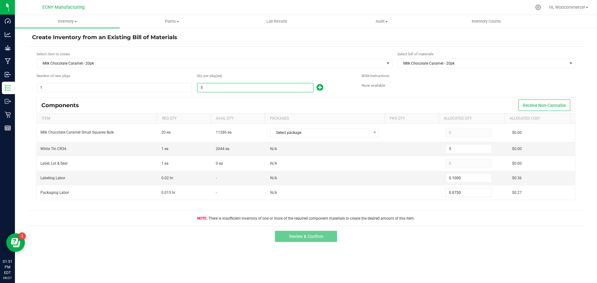
type input "55"
type input "1.1000"
type input "0.8250"
type input "556"
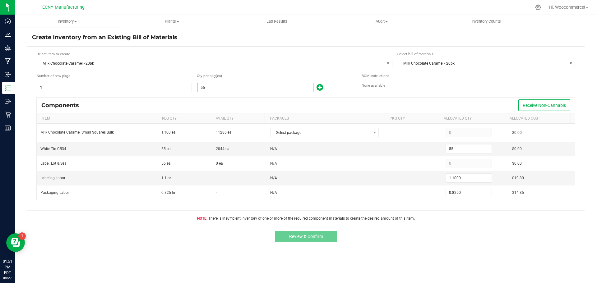
type input "556"
type input "11.1200"
type input "8.3400"
click at [276, 64] on span "Milk Chocolate Caramel - 20pk" at bounding box center [210, 63] width 347 height 9
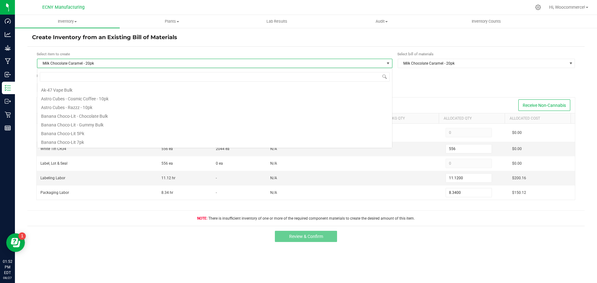
scroll to position [9, 355]
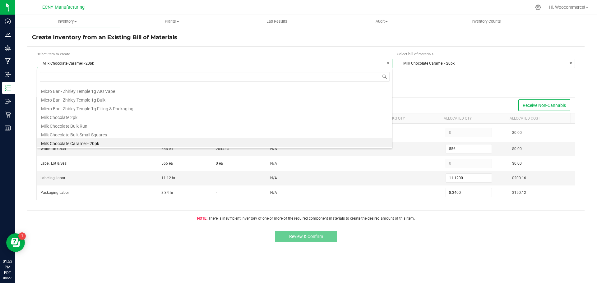
click at [278, 60] on span "Milk Chocolate Caramel - 20pk" at bounding box center [210, 63] width 347 height 9
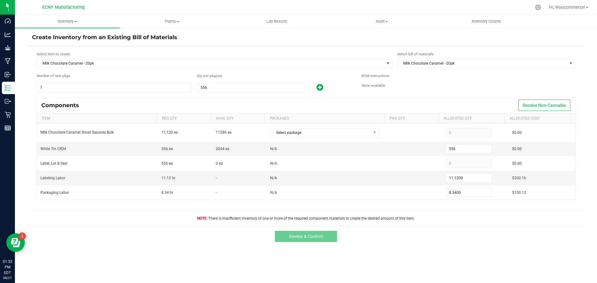
click at [232, 95] on form "Select item to create Milk Chocolate Caramel - 20pk Select bill of materials Mi…" at bounding box center [306, 136] width 548 height 170
type input "2"
type input "0.0400"
type input "0.0300"
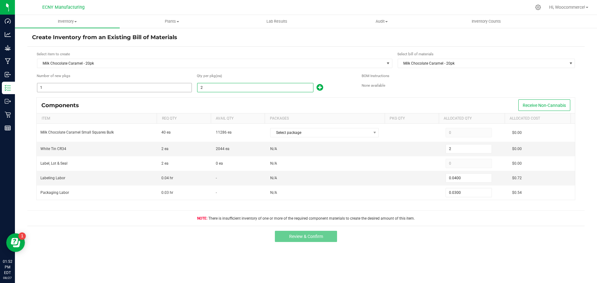
type input "1"
type input "0.0200"
type input "0.0150"
type input "3"
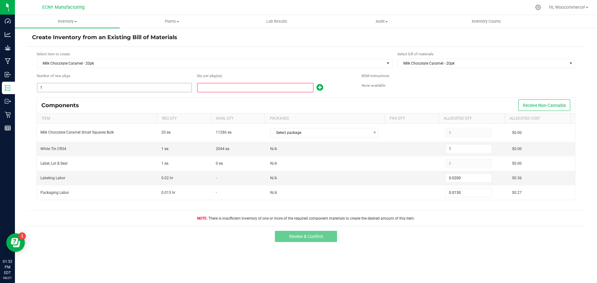
type input "0.0600"
type input "0.0450"
type input "3"
click at [441, 99] on div "Components Receive Non-Cannabis" at bounding box center [306, 106] width 538 height 16
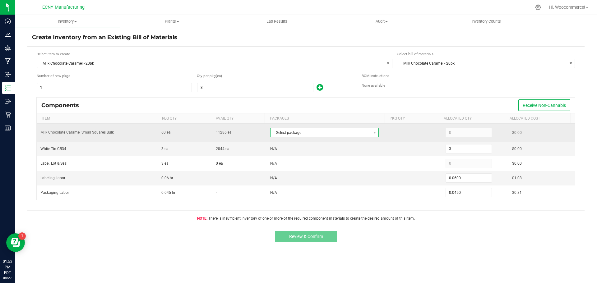
click at [334, 134] on span "Select package" at bounding box center [321, 132] width 100 height 9
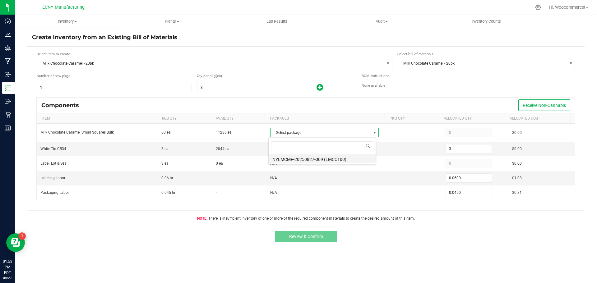
click at [327, 157] on li "NYEMCMF-20250827-009 (LMCC100)" at bounding box center [322, 158] width 107 height 9
type input "60"
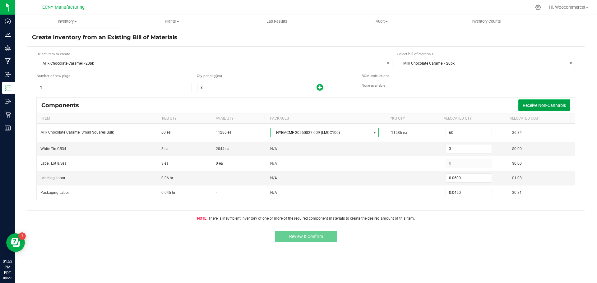
click at [565, 105] on span "Receive Non-Cannabis" at bounding box center [544, 105] width 43 height 5
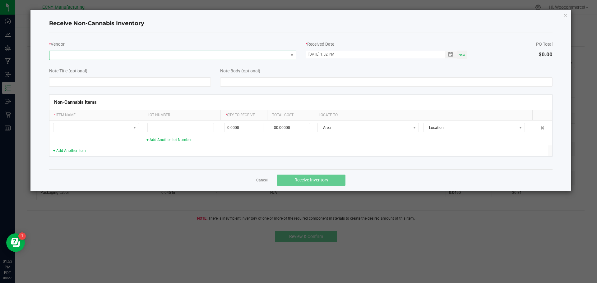
click at [160, 57] on span at bounding box center [168, 55] width 239 height 9
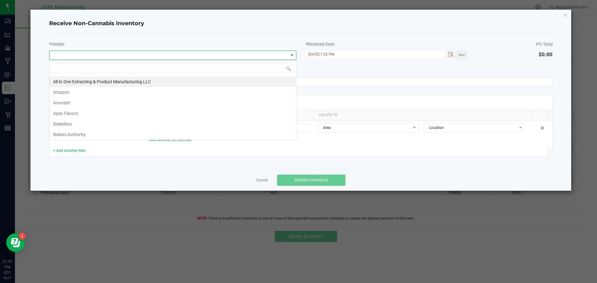
scroll to position [9, 247]
type input "ini"
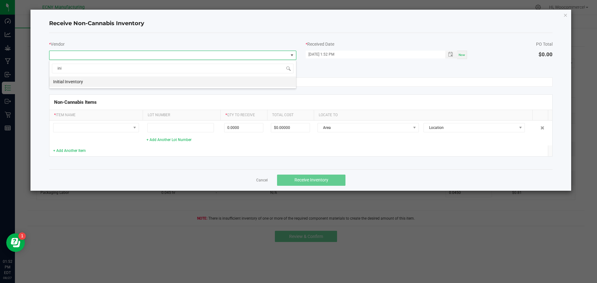
click at [179, 84] on li "Initial Inventory" at bounding box center [172, 82] width 247 height 11
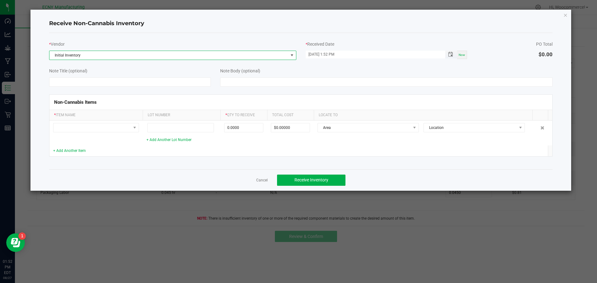
click at [454, 52] on span "Toggle popup" at bounding box center [450, 54] width 11 height 5
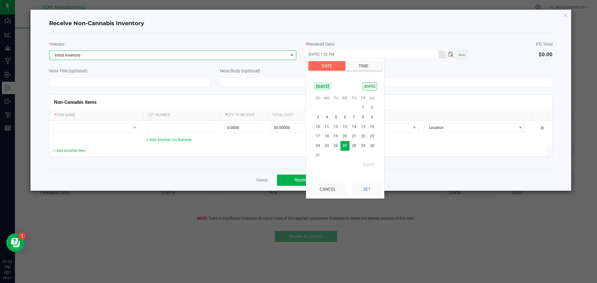
scroll to position [8, 0]
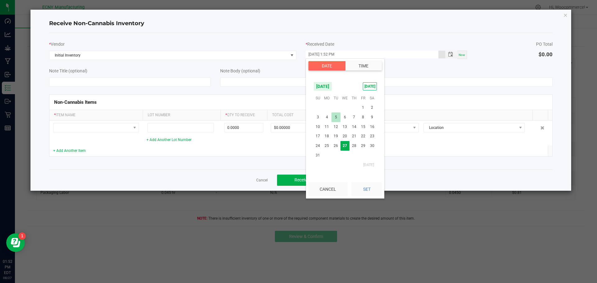
click at [334, 118] on span "5" at bounding box center [336, 118] width 9 height 10
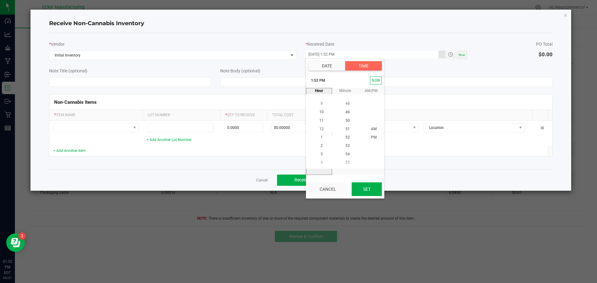
click at [363, 194] on button "Set" at bounding box center [367, 190] width 30 height 14
type input "08/05/2025 1:52 PM"
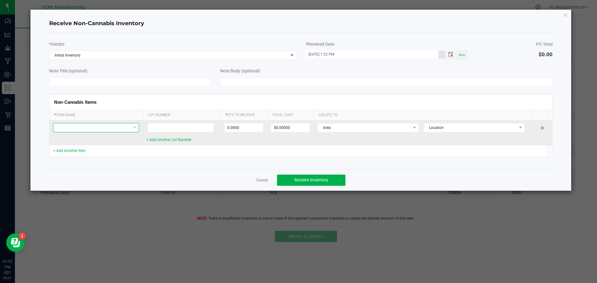
click at [93, 127] on span at bounding box center [91, 127] width 77 height 9
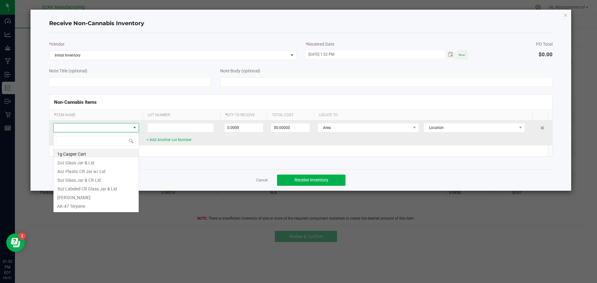
scroll to position [9, 86]
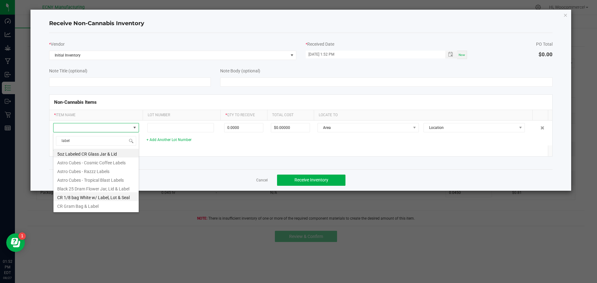
type input "label,"
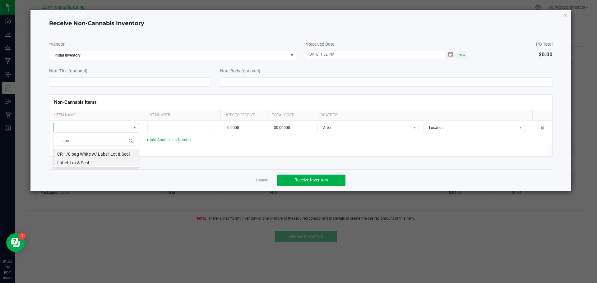
click at [102, 165] on li "Label, Lot & Seal" at bounding box center [95, 162] width 85 height 9
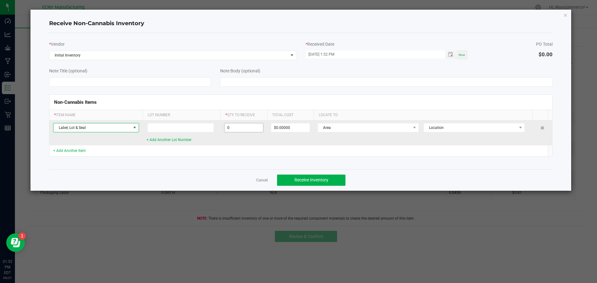
click at [243, 129] on input "0" at bounding box center [244, 127] width 39 height 9
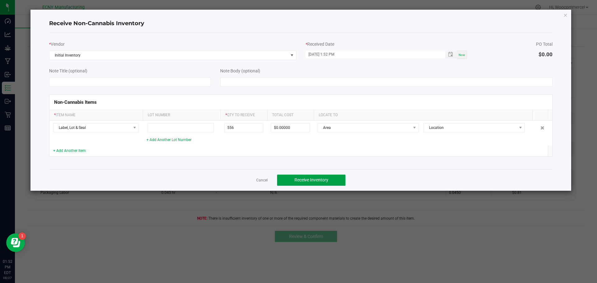
type input "556 ea"
click at [337, 176] on button "Receive Inventory" at bounding box center [311, 180] width 68 height 11
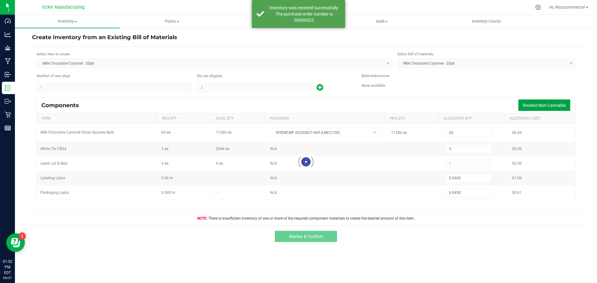
type input "3"
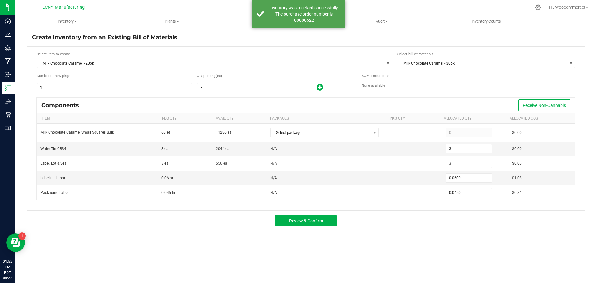
click at [327, 120] on th "Packages" at bounding box center [325, 119] width 120 height 11
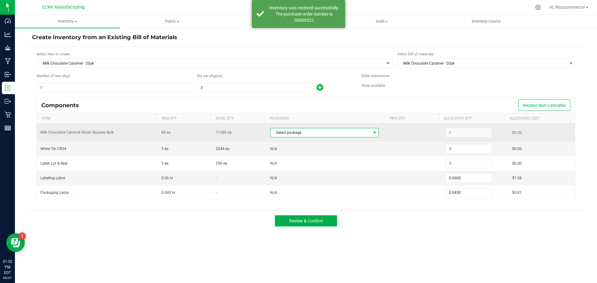
click at [327, 132] on span "Select package" at bounding box center [321, 132] width 100 height 9
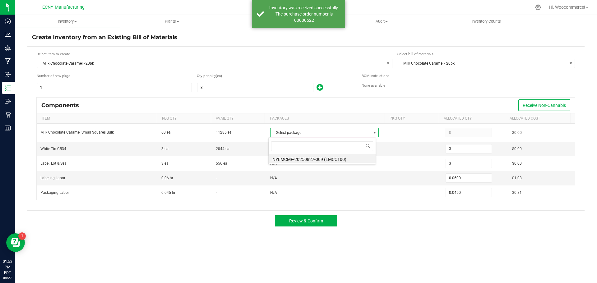
scroll to position [9, 107]
click at [326, 163] on div "NYEMCMF-20250827-009 (LMCC100)" at bounding box center [322, 150] width 108 height 27
click at [326, 160] on li "NYEMCMF-20250827-009 (LMCC100)" at bounding box center [322, 158] width 107 height 9
type input "60"
click at [358, 236] on div "Inventory All packages All inventory Waste log Create inventory Plants All plan…" at bounding box center [306, 149] width 582 height 268
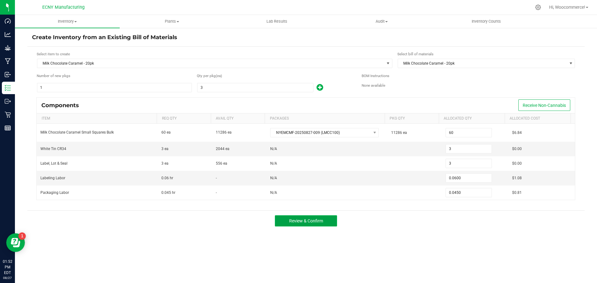
click at [299, 218] on button "Review & Confirm" at bounding box center [306, 221] width 62 height 11
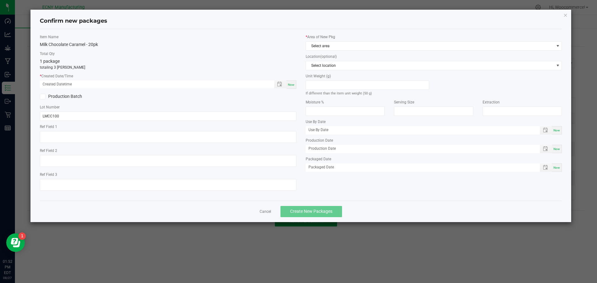
click at [277, 77] on label "* Created Date/Time" at bounding box center [168, 76] width 257 height 6
click at [279, 84] on span "Toggle popup" at bounding box center [279, 84] width 5 height 5
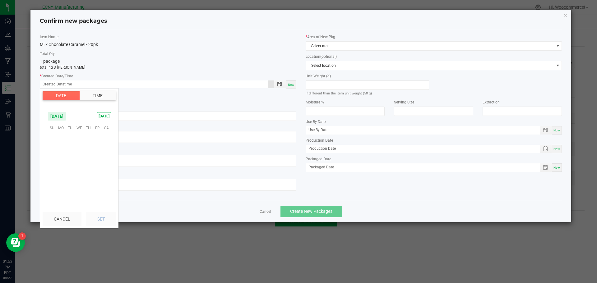
scroll to position [100787, 0]
click at [86, 157] on span "14" at bounding box center [88, 157] width 9 height 10
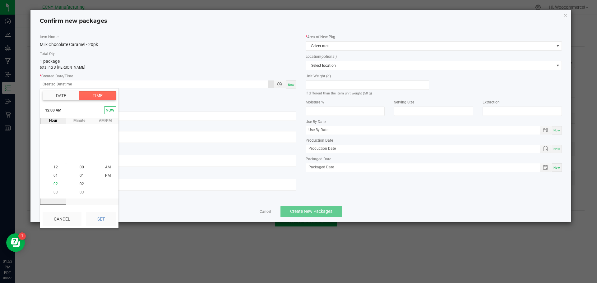
click at [54, 185] on span "02" at bounding box center [55, 184] width 4 height 4
click at [54, 185] on span "04" at bounding box center [55, 184] width 4 height 4
click at [54, 185] on li "06" at bounding box center [55, 184] width 15 height 8
click at [54, 185] on span "08" at bounding box center [55, 184] width 4 height 4
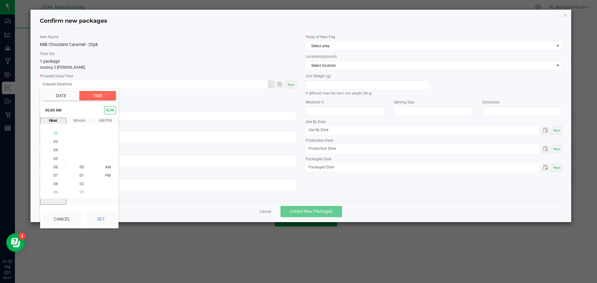
click at [54, 185] on span "08" at bounding box center [55, 184] width 4 height 4
click at [54, 186] on span "10" at bounding box center [55, 184] width 4 height 4
click at [55, 177] on span "11" at bounding box center [55, 176] width 4 height 4
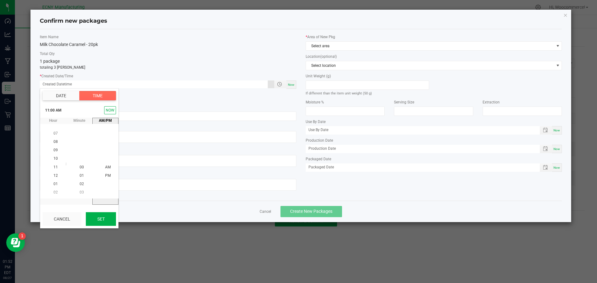
click at [102, 212] on button "Set" at bounding box center [101, 219] width 30 height 14
type input "08/14/2025 11:00 AM"
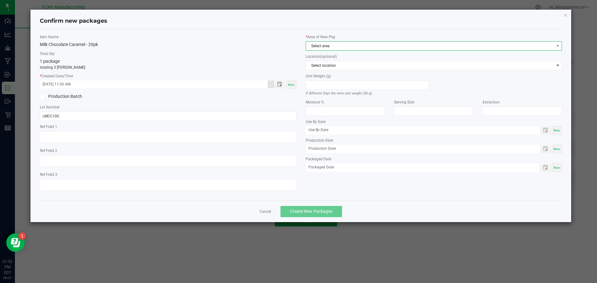
click at [374, 48] on span "Select area" at bounding box center [430, 46] width 248 height 9
click at [329, 69] on li "Storage Room 1" at bounding box center [434, 71] width 256 height 9
click at [312, 202] on div "Cancel Create New Packages" at bounding box center [301, 211] width 522 height 21
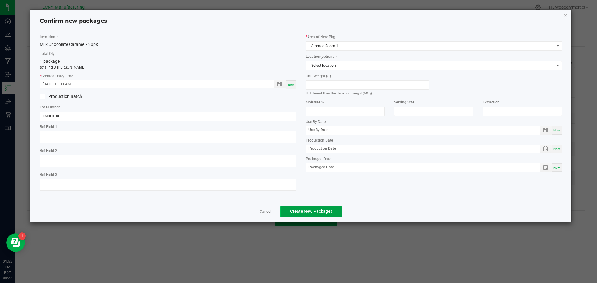
click at [310, 210] on span "Create New Packages" at bounding box center [311, 211] width 42 height 5
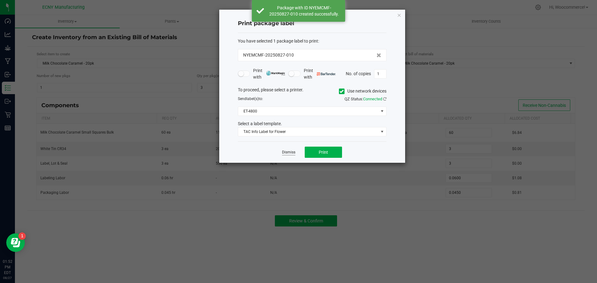
click at [290, 154] on link "Dismiss" at bounding box center [288, 152] width 13 height 5
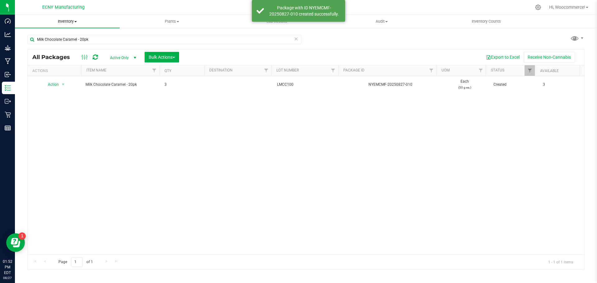
click at [68, 25] on uib-tab-heading "Inventory All packages All inventory Waste log Create inventory" at bounding box center [67, 21] width 105 height 13
drag, startPoint x: 75, startPoint y: 141, endPoint x: 45, endPoint y: 81, distance: 66.8
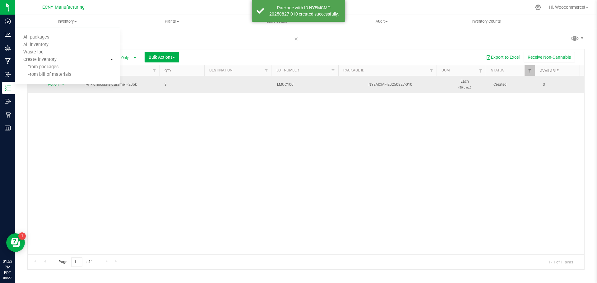
click at [75, 140] on div "Action Action Adjust qty Create package Edit attributes Global inventory Locate…" at bounding box center [306, 165] width 557 height 179
click at [46, 81] on span "Action" at bounding box center [50, 84] width 17 height 9
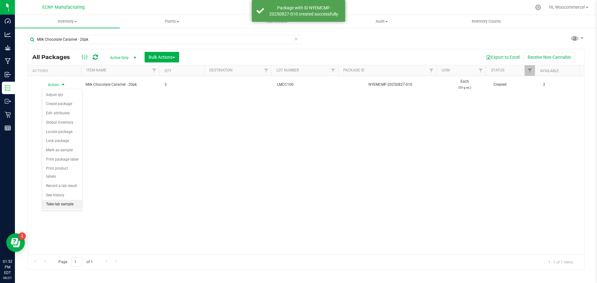
click at [63, 201] on li "Take lab sample" at bounding box center [62, 204] width 40 height 9
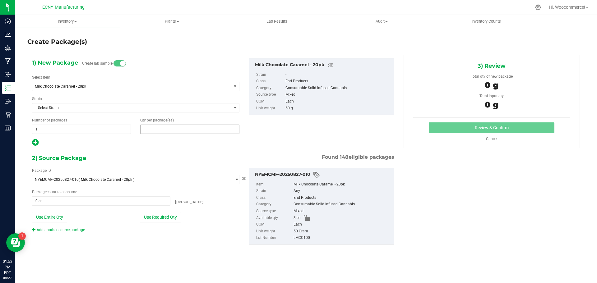
click at [165, 131] on span at bounding box center [189, 129] width 99 height 9
type input "3"
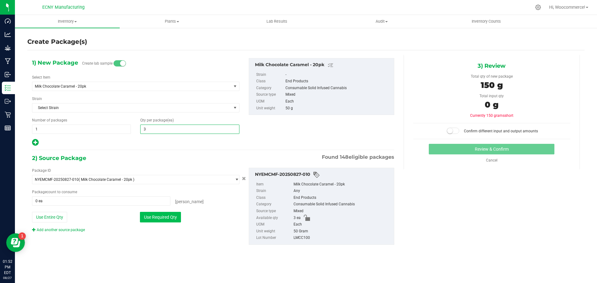
type input "3"
click at [175, 220] on button "Use Required Qty" at bounding box center [160, 217] width 41 height 11
type input "3 ea"
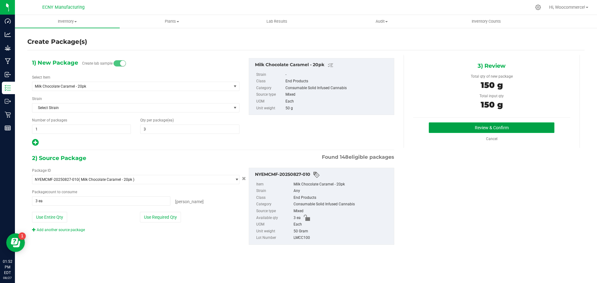
click at [495, 123] on button "Review & Confirm" at bounding box center [492, 128] width 126 height 11
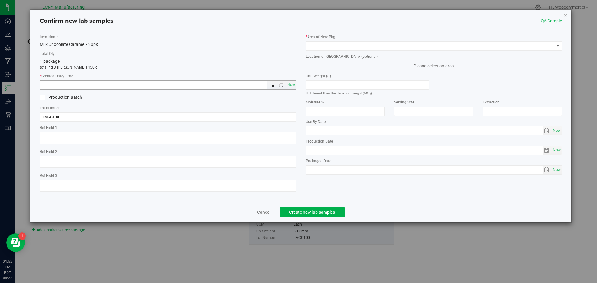
click at [268, 86] on span "Open the date view" at bounding box center [272, 85] width 11 height 5
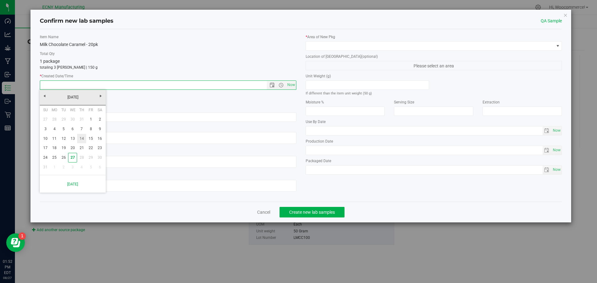
click at [79, 140] on link "14" at bounding box center [81, 139] width 9 height 10
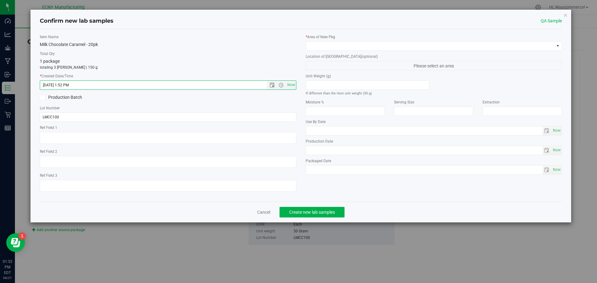
drag, startPoint x: 63, startPoint y: 86, endPoint x: 94, endPoint y: 87, distance: 31.7
click at [94, 87] on input "8/14/2025 1:52 PM" at bounding box center [158, 85] width 237 height 9
type input "8/14/2025 11:00 AM"
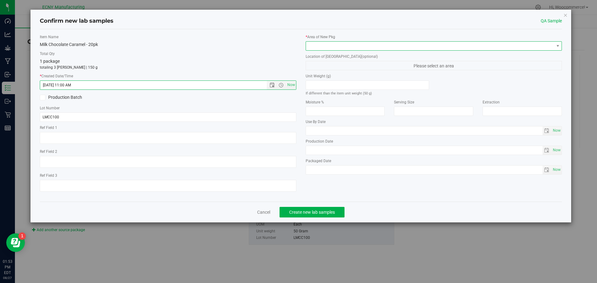
click at [398, 48] on span at bounding box center [430, 46] width 248 height 9
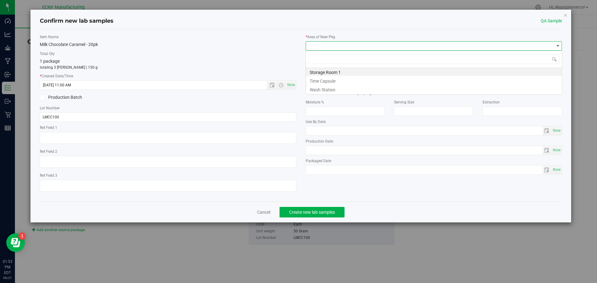
scroll to position [9, 257]
click at [354, 72] on li "Storage Room 1" at bounding box center [434, 71] width 256 height 9
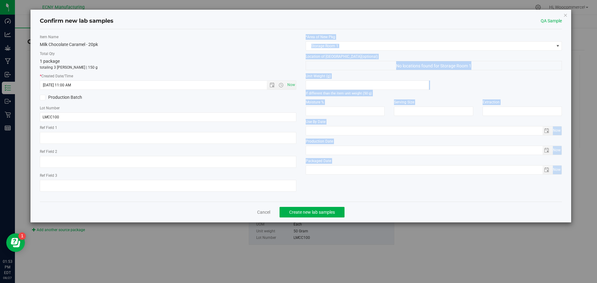
click at [306, 203] on div "Confirm new lab samples QA Sample Item Name Milk Chocolate Caramel - 20pk Total…" at bounding box center [300, 116] width 541 height 213
click at [307, 213] on span "Create new lab samples" at bounding box center [312, 212] width 46 height 5
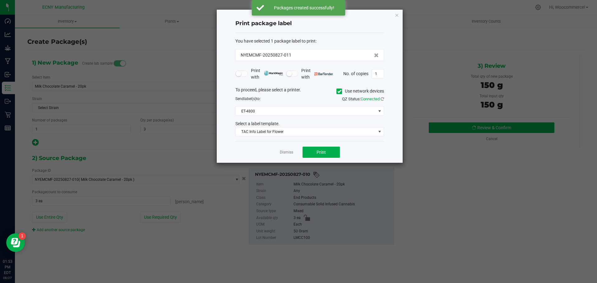
click at [288, 155] on app-cancel-button "Dismiss" at bounding box center [286, 152] width 13 height 7
click at [287, 153] on link "Dismiss" at bounding box center [286, 152] width 13 height 5
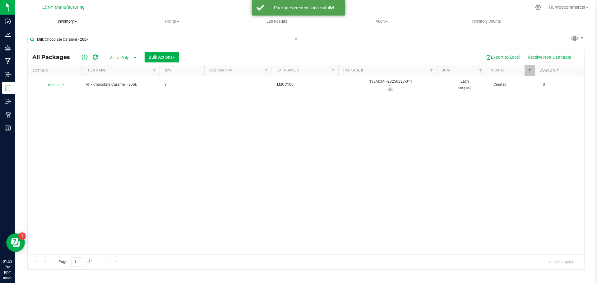
click at [62, 19] on span "Inventory" at bounding box center [67, 22] width 105 height 6
click at [54, 71] on li "From bill of materials" at bounding box center [67, 74] width 105 height 7
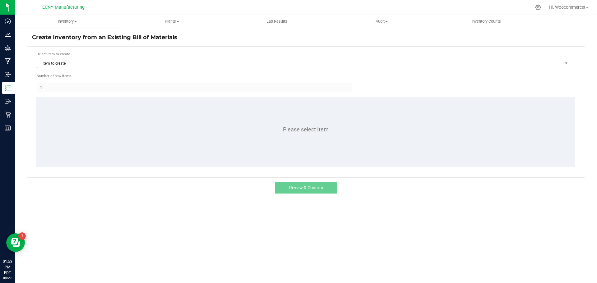
click at [123, 61] on span "Item to create" at bounding box center [299, 63] width 525 height 9
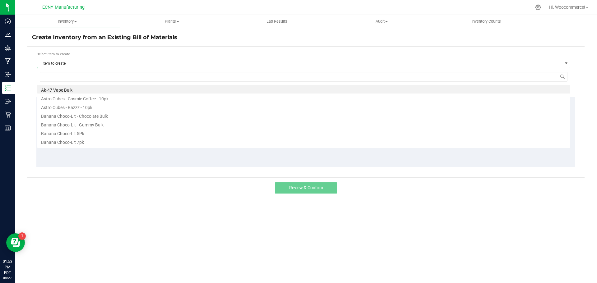
scroll to position [9, 533]
type input "[PERSON_NAME]"
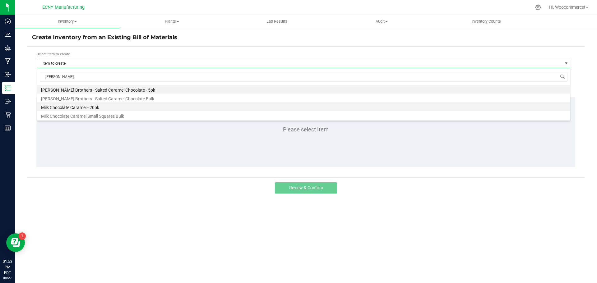
click at [67, 108] on li "Milk Chocolate Caramel - 20pk" at bounding box center [303, 106] width 533 height 9
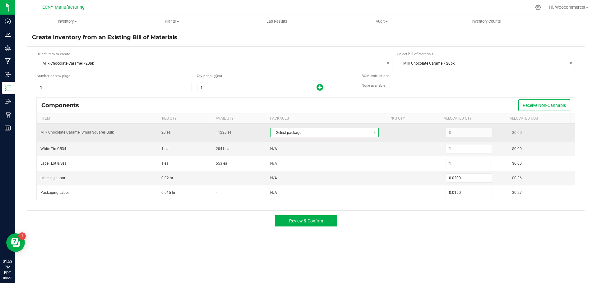
click at [358, 132] on span "Select package" at bounding box center [321, 132] width 100 height 9
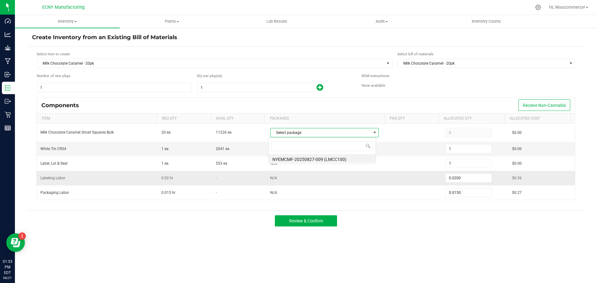
scroll to position [9, 107]
click at [313, 157] on li "NYEMCMF-20250827-009 (LMCC100)" at bounding box center [322, 158] width 107 height 9
type input "20"
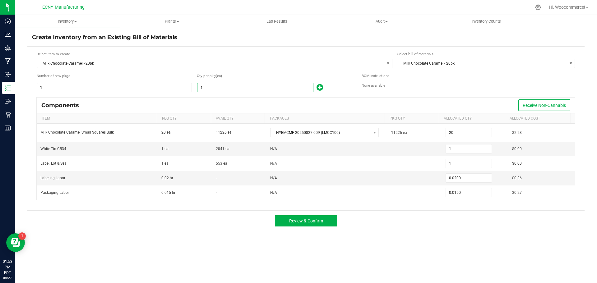
click at [246, 85] on input "1" at bounding box center [255, 87] width 116 height 9
type input "5"
type input "0.1000"
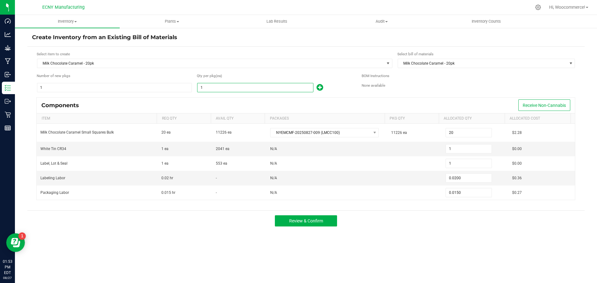
type input "0.0750"
type input "55"
type input "1.1000"
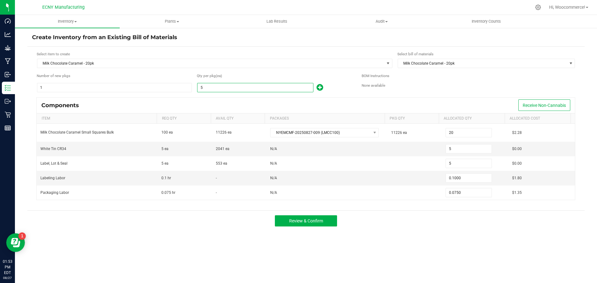
type input "0.8250"
type input "552"
type input "11.0400"
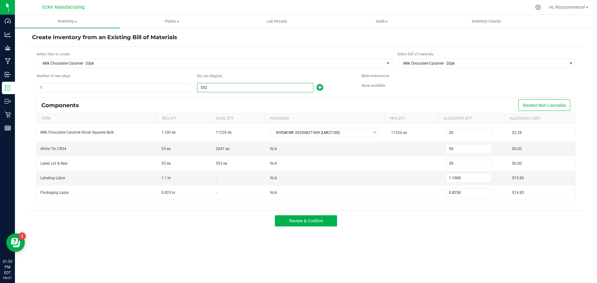
type input "8.2800"
type input "55"
type input "1.1000"
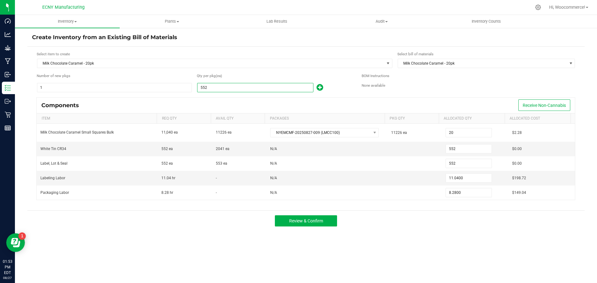
type input "0.8250"
type input "553"
type input "11.0600"
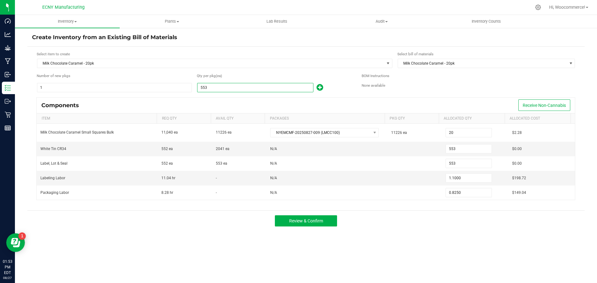
type input "8.2950"
type input "553"
click at [424, 242] on div "Inventory All packages All inventory Waste log Create inventory Plants All plan…" at bounding box center [306, 149] width 582 height 268
click at [408, 223] on div "Review & Confirm" at bounding box center [305, 221] width 557 height 21
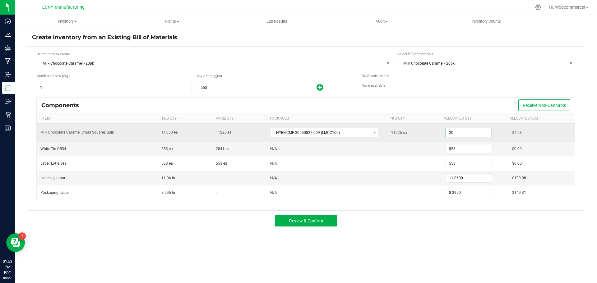
click at [466, 131] on input "20" at bounding box center [469, 132] width 46 height 9
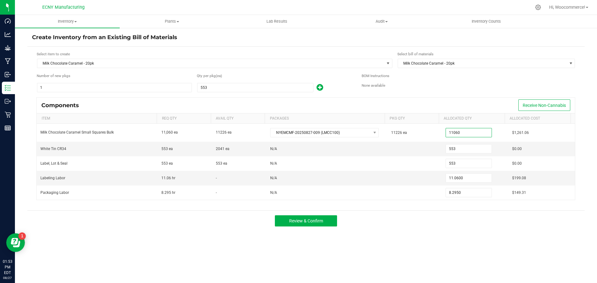
type input "11,060"
click at [424, 230] on div "Review & Confirm" at bounding box center [305, 221] width 557 height 21
click at [324, 221] on button "Review & Confirm" at bounding box center [306, 221] width 62 height 11
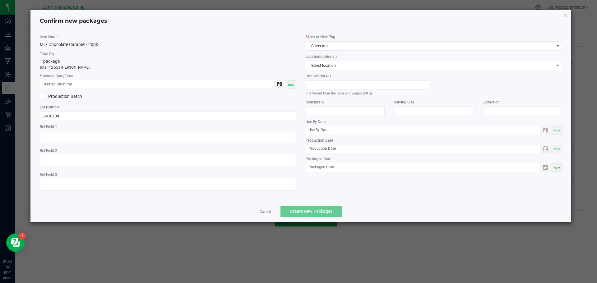
click at [281, 86] on span "Toggle popup" at bounding box center [279, 84] width 5 height 5
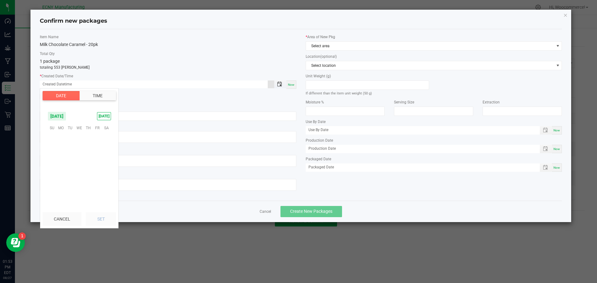
scroll to position [100787, 0]
click at [72, 176] on span "26" at bounding box center [70, 176] width 9 height 10
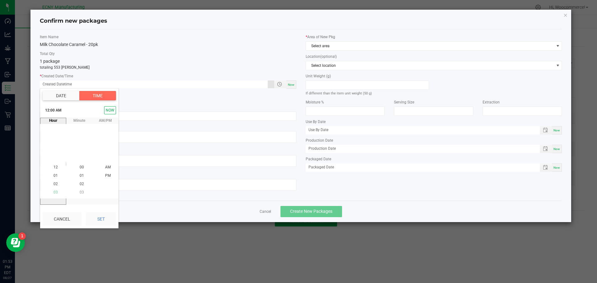
click at [54, 193] on span "03" at bounding box center [55, 193] width 4 height 4
click at [54, 193] on span "06" at bounding box center [55, 193] width 4 height 4
click at [53, 161] on span "05" at bounding box center [55, 159] width 4 height 4
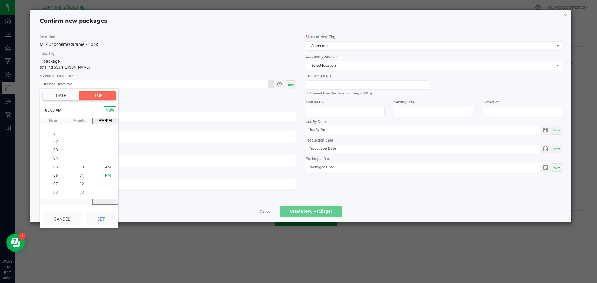
click at [105, 178] on span "PM" at bounding box center [108, 176] width 6 height 4
click at [102, 223] on button "Set" at bounding box center [101, 219] width 30 height 14
type input "08/26/2025 05:00 PM"
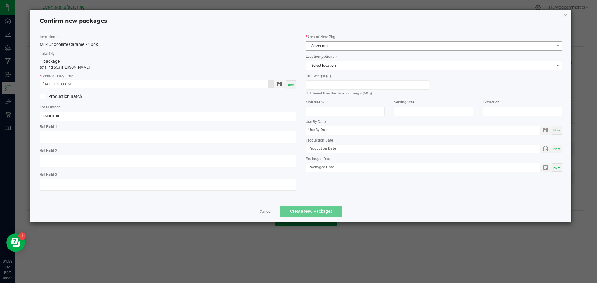
drag, startPoint x: 358, startPoint y: 37, endPoint x: 355, endPoint y: 43, distance: 6.8
click at [358, 36] on label "* Area of New Pkg" at bounding box center [434, 37] width 257 height 6
click at [354, 44] on span "Select area" at bounding box center [430, 46] width 248 height 9
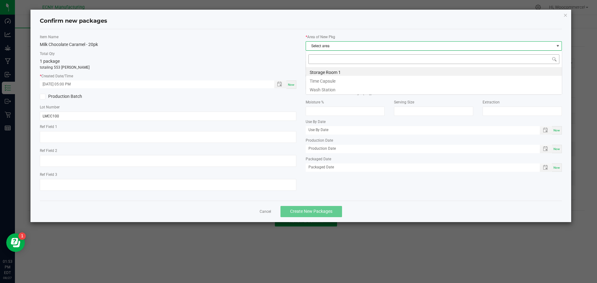
scroll to position [9, 257]
drag, startPoint x: 335, startPoint y: 64, endPoint x: 333, endPoint y: 67, distance: 3.6
click at [335, 64] on span at bounding box center [434, 59] width 256 height 15
click at [332, 71] on li "Storage Room 1" at bounding box center [434, 71] width 256 height 9
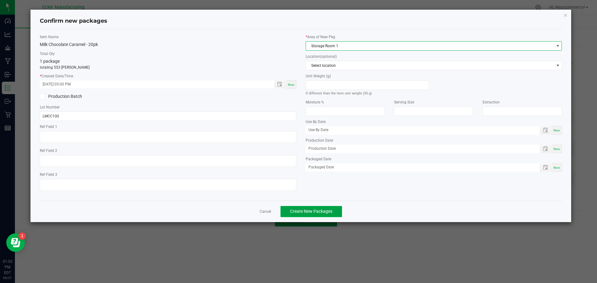
click at [316, 216] on button "Create New Packages" at bounding box center [312, 211] width 62 height 11
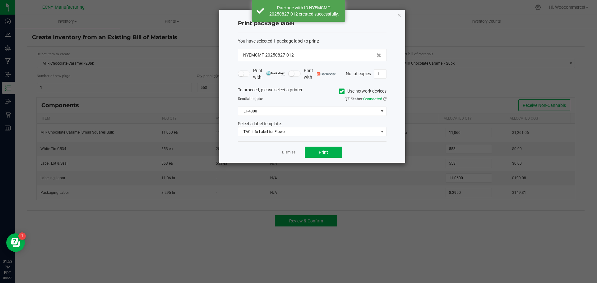
click at [287, 156] on div "Dismiss Print" at bounding box center [312, 151] width 149 height 21
click at [287, 154] on link "Dismiss" at bounding box center [288, 152] width 13 height 5
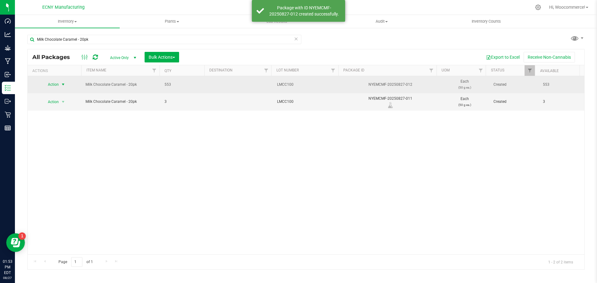
click at [56, 82] on span "Action" at bounding box center [50, 84] width 17 height 9
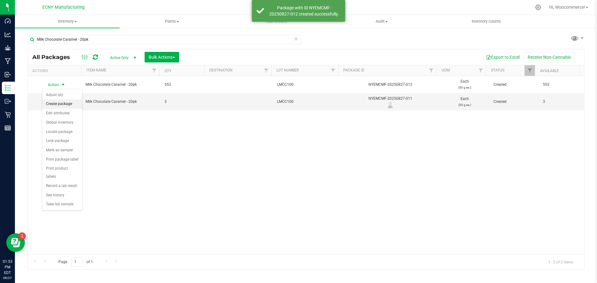
click at [66, 108] on li "Create package" at bounding box center [62, 104] width 40 height 9
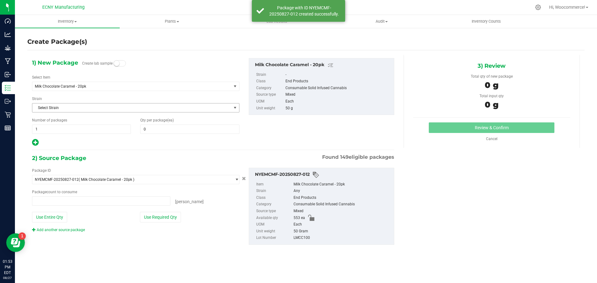
type input "0 ea"
click at [156, 136] on div "1) New Package Create lab sample Select Item Milk Chocolate Caramel - 20pk Ak-4…" at bounding box center [135, 102] width 217 height 89
click at [155, 132] on span at bounding box center [189, 129] width 99 height 9
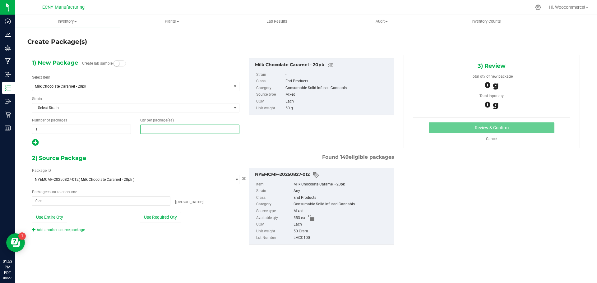
type input "2"
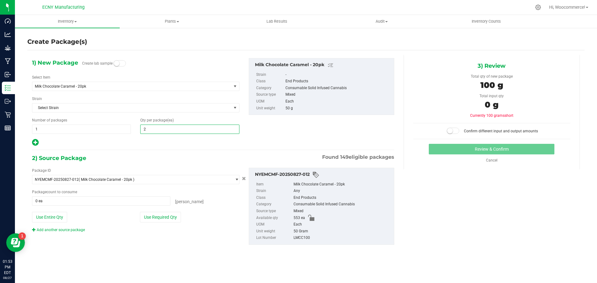
type input "2"
click at [155, 212] on div "Package ID NYEMCMF-20250827-012 ( Milk Chocolate Caramel - 20pk ) NYEMCMF-20240…" at bounding box center [135, 200] width 217 height 65
click at [156, 217] on button "Use Required Qty" at bounding box center [160, 217] width 41 height 11
type input "2 ea"
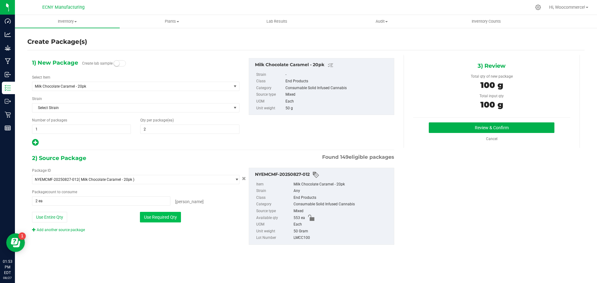
click at [164, 216] on button "Use Required Qty" at bounding box center [160, 217] width 41 height 11
click at [440, 126] on button "Review & Confirm" at bounding box center [492, 128] width 126 height 11
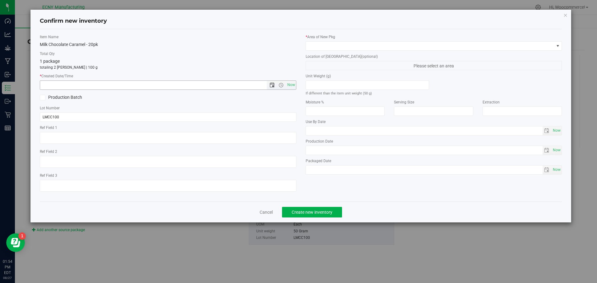
click at [273, 83] on span "Open the date view" at bounding box center [272, 85] width 5 height 5
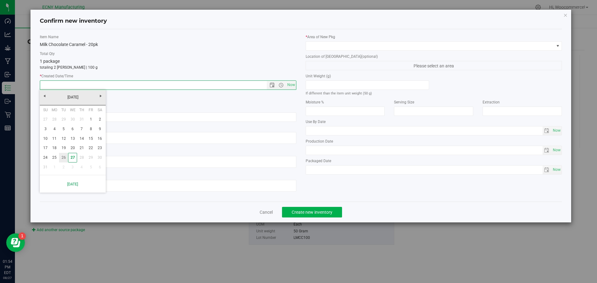
click at [66, 159] on link "26" at bounding box center [63, 158] width 9 height 10
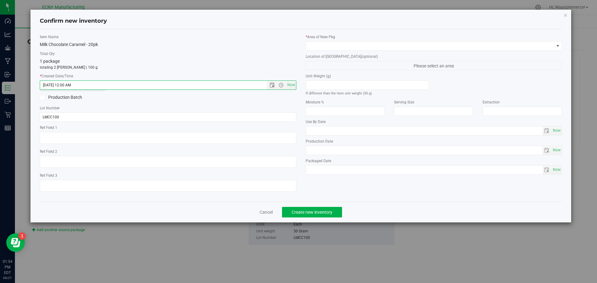
type input "8/26/2025 1:54 PM"
click at [342, 38] on label "* Area of New Pkg" at bounding box center [434, 37] width 257 height 6
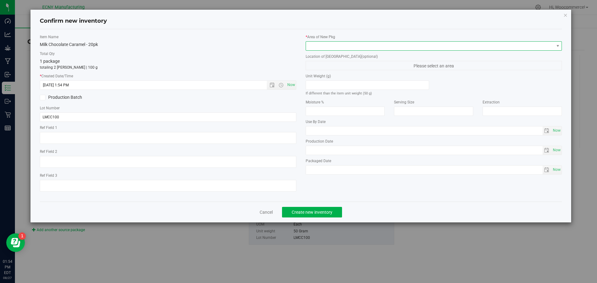
click at [341, 45] on span at bounding box center [430, 46] width 248 height 9
click at [338, 75] on li "Storage Room 1" at bounding box center [434, 71] width 256 height 9
click at [274, 86] on span "Open the date view" at bounding box center [272, 85] width 5 height 5
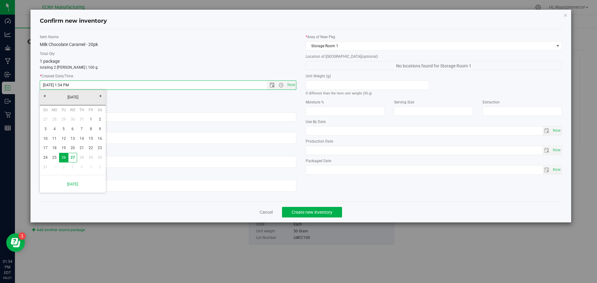
click at [228, 62] on div "1 package totaling 2 eaches | 100 g" at bounding box center [168, 64] width 257 height 12
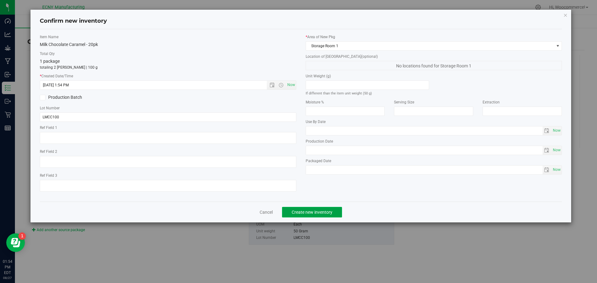
click at [332, 212] on button "Create new inventory" at bounding box center [312, 212] width 60 height 11
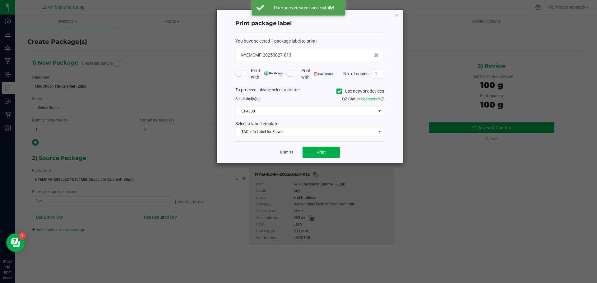
click at [291, 153] on link "Dismiss" at bounding box center [286, 152] width 13 height 5
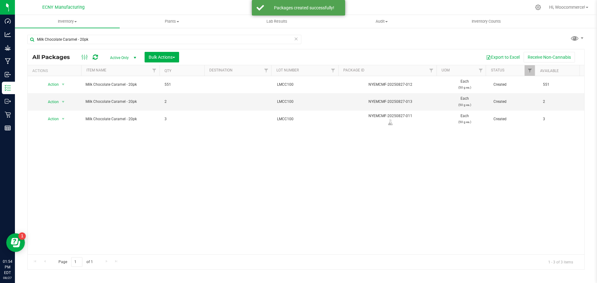
click at [294, 188] on div "Action Action Adjust qty Create package Edit attributes Global inventory Locate…" at bounding box center [306, 165] width 557 height 179
click at [45, 103] on span "Action" at bounding box center [50, 102] width 17 height 9
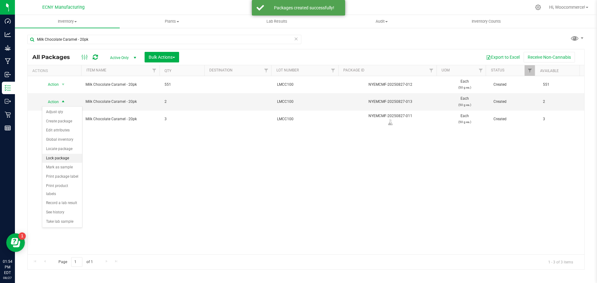
click at [68, 157] on li "Lock package" at bounding box center [62, 158] width 40 height 9
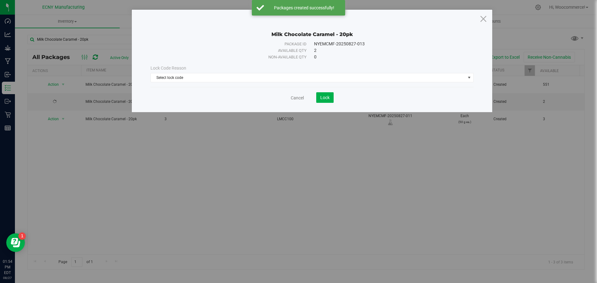
click at [158, 88] on div "Cancel Lock" at bounding box center [312, 95] width 323 height 15
click at [161, 83] on div "Lock Code Reason Select lock code Select lock code Newly Received Quarantine Lo…" at bounding box center [312, 73] width 332 height 27
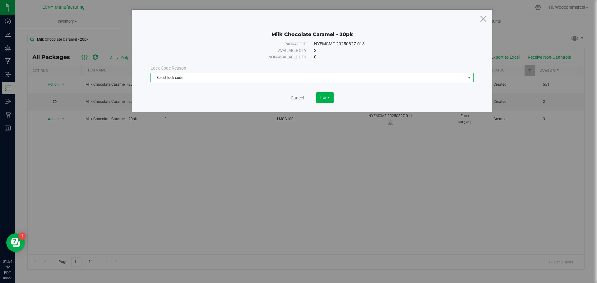
click at [163, 79] on span "Select lock code" at bounding box center [308, 77] width 315 height 9
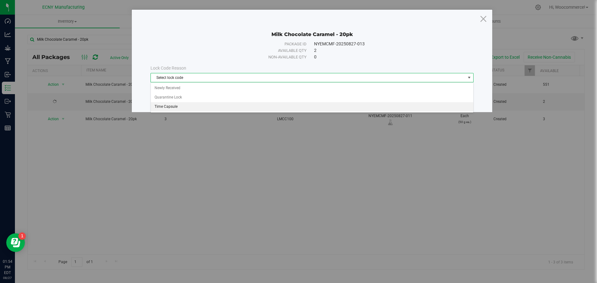
click at [176, 108] on li "Time Capsule" at bounding box center [312, 106] width 322 height 9
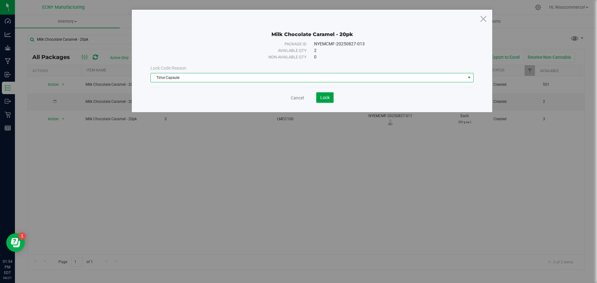
click at [327, 98] on span "Lock" at bounding box center [324, 97] width 9 height 5
